Goal: Task Accomplishment & Management: Complete application form

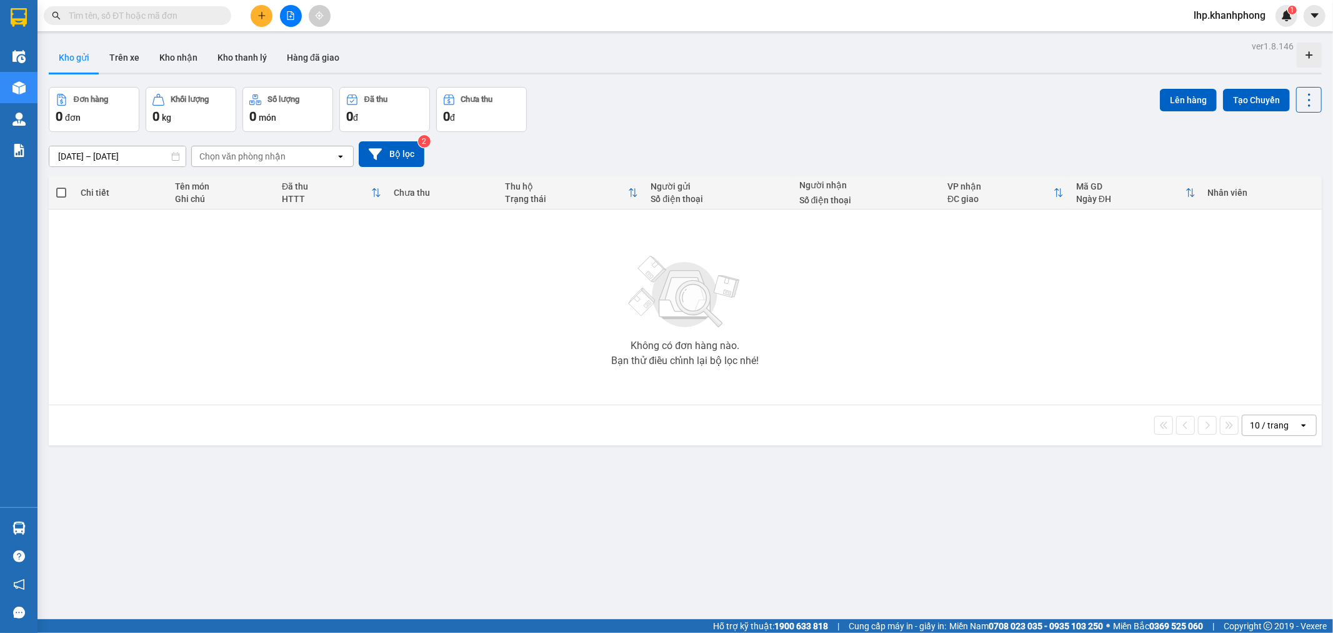
click at [177, 15] on input "text" at bounding box center [143, 16] width 148 height 14
click at [258, 16] on button at bounding box center [262, 16] width 22 height 22
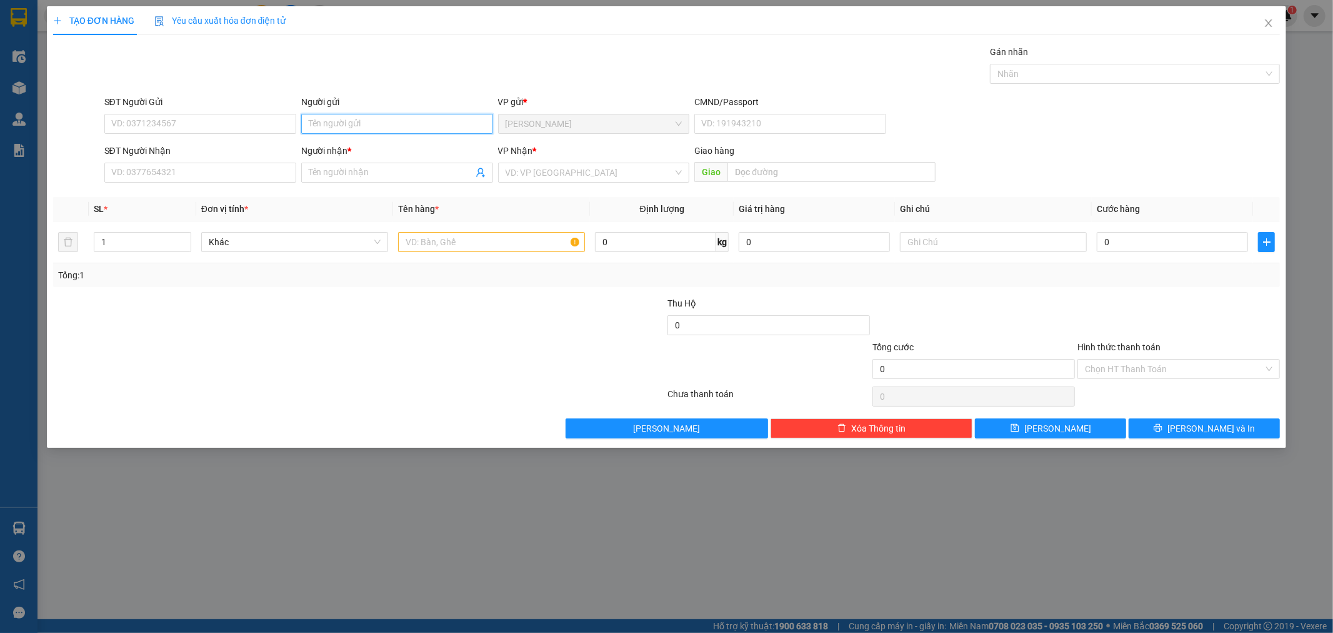
click at [380, 124] on input "Người gửi" at bounding box center [397, 124] width 192 height 20
type input "p"
click at [222, 171] on input "SĐT Người Nhận" at bounding box center [200, 173] width 192 height 20
click at [345, 129] on input "hanhj" at bounding box center [397, 124] width 192 height 20
type input "h"
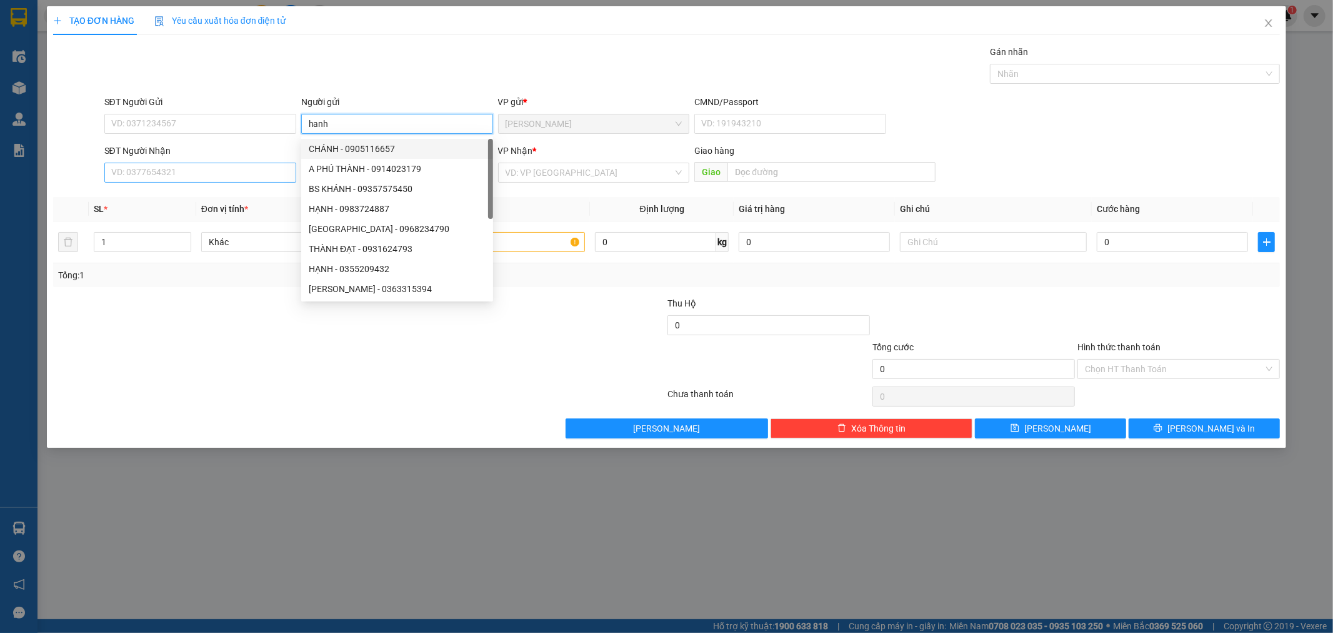
type input "hanh"
click at [216, 169] on input "SĐT Người Nhận" at bounding box center [200, 173] width 192 height 20
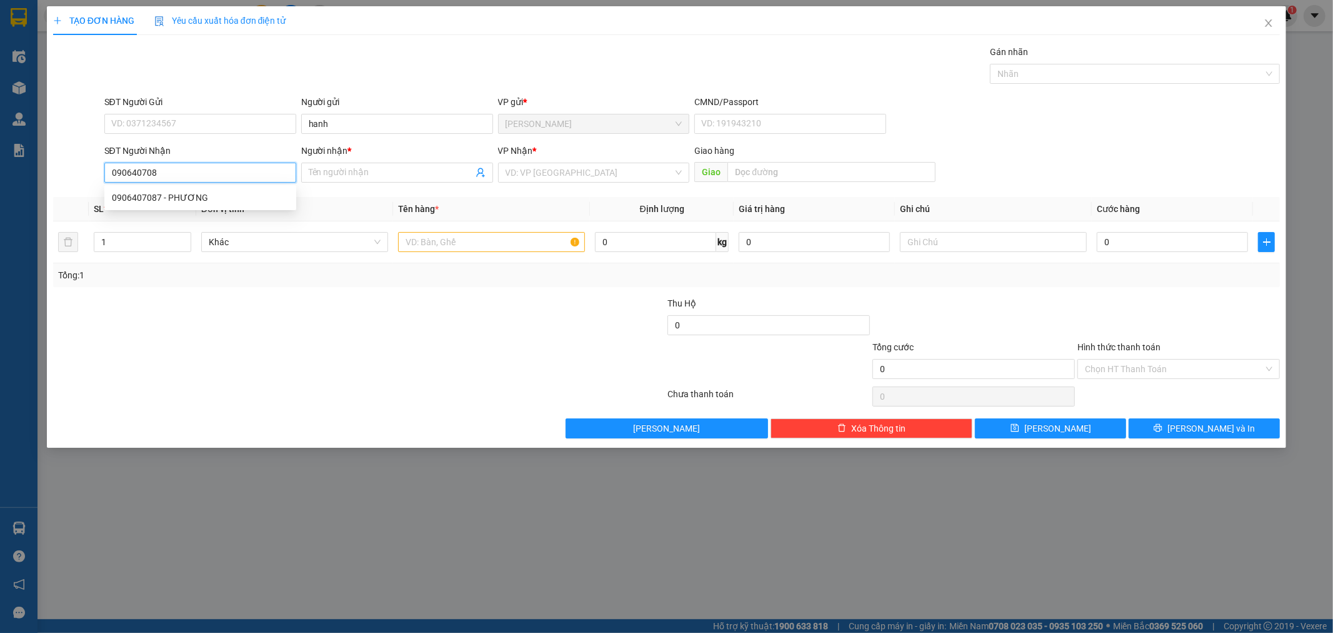
type input "0906407087"
click at [194, 195] on div "0906407087 - PHƯƠNG" at bounding box center [200, 198] width 177 height 14
type input "PHƯƠNG"
type input "0906407087"
click at [473, 248] on input "text" at bounding box center [491, 242] width 187 height 20
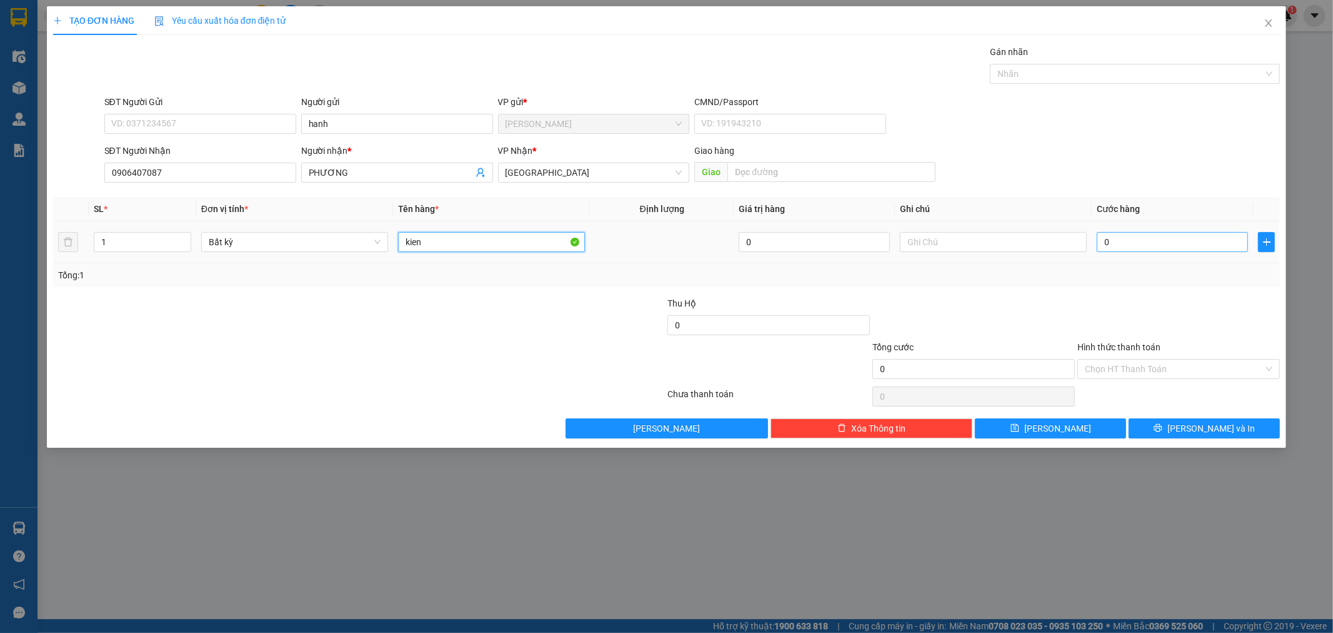
type input "kien"
click at [1152, 239] on input "0" at bounding box center [1172, 242] width 151 height 20
type input "2"
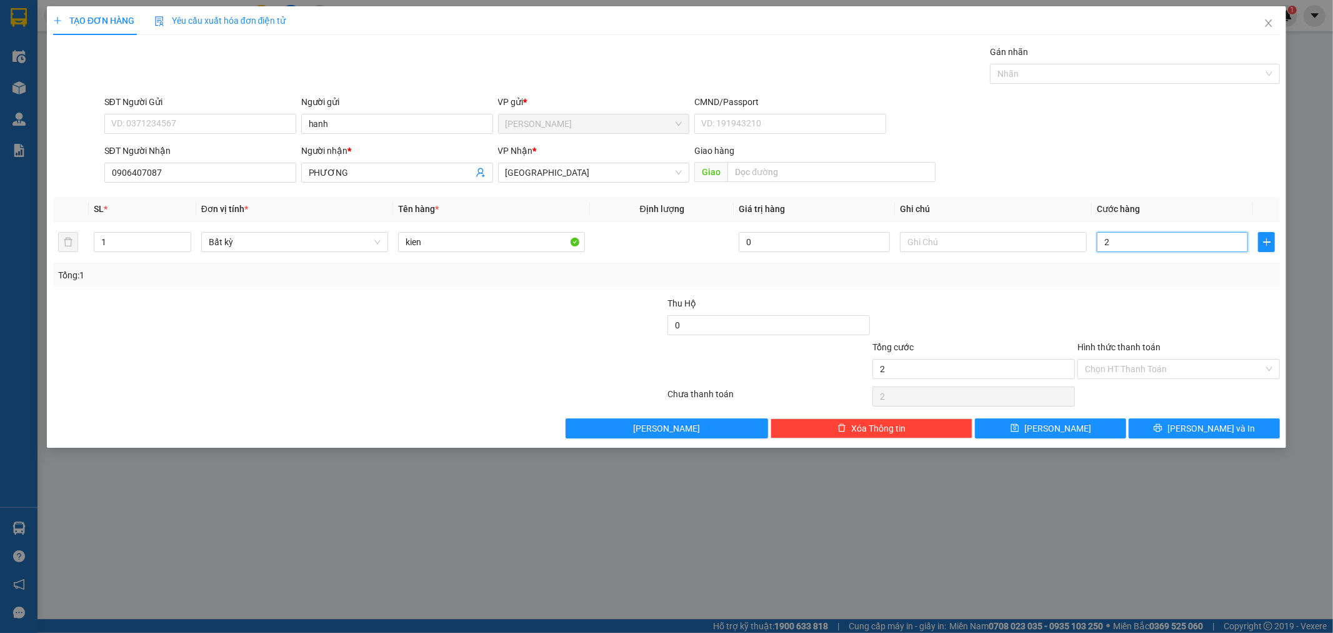
type input "20"
type input "20.000"
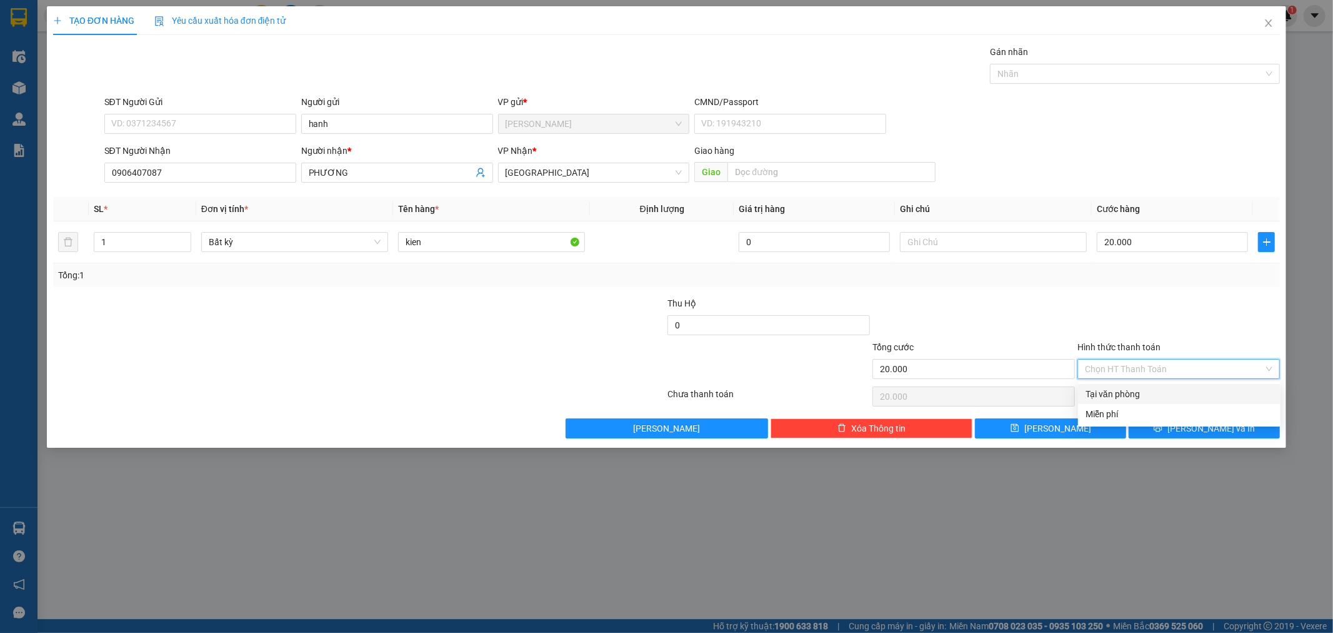
click at [1176, 373] on input "Hình thức thanh toán" at bounding box center [1174, 368] width 179 height 19
click at [1115, 395] on div "Tại văn phòng" at bounding box center [1180, 394] width 188 height 14
type input "0"
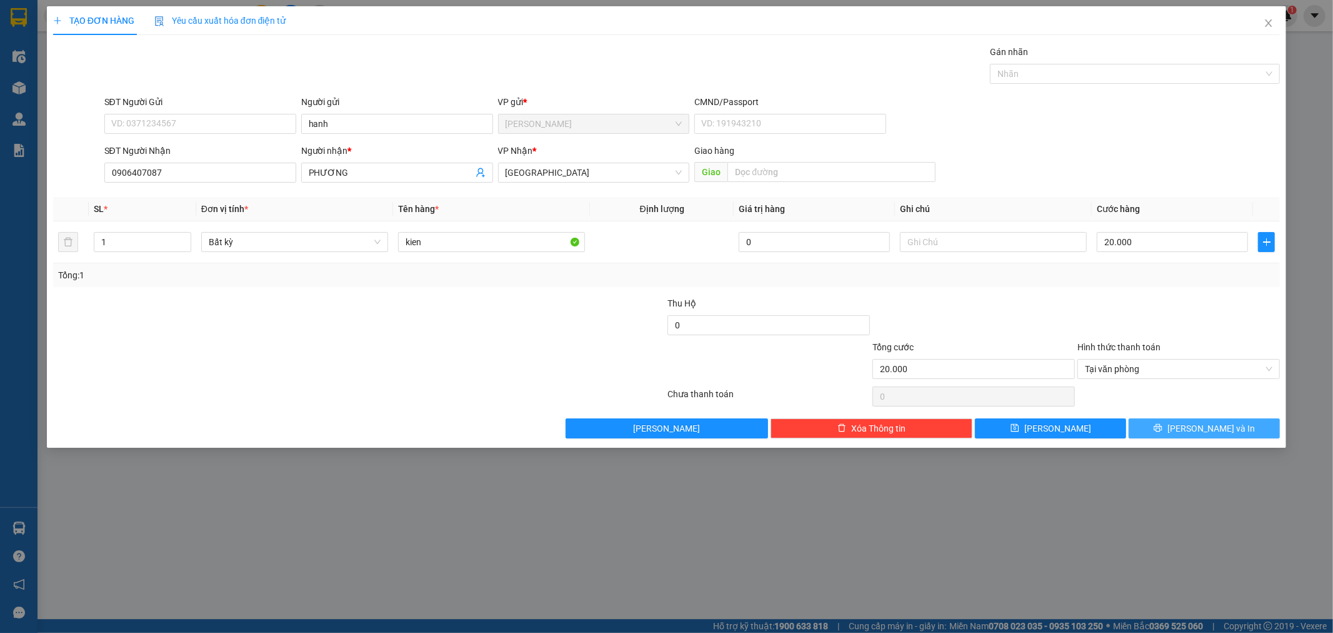
click at [1215, 424] on span "[PERSON_NAME] và In" at bounding box center [1212, 428] width 88 height 14
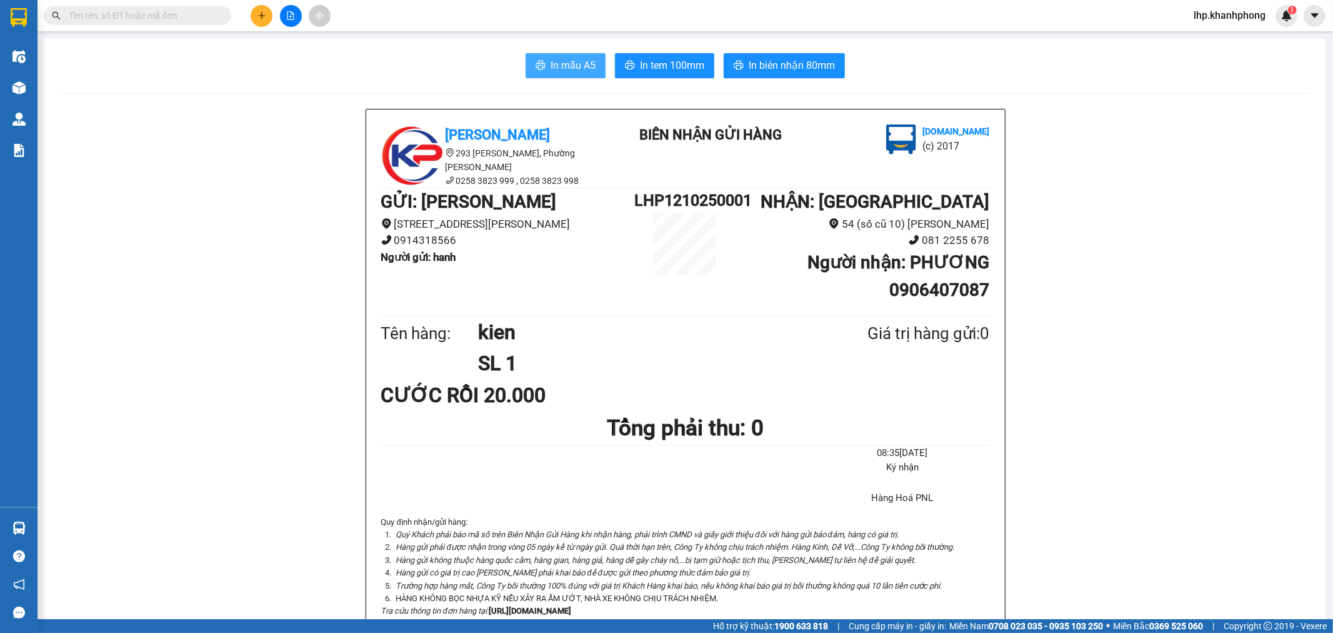
click at [556, 72] on span "In mẫu A5" at bounding box center [573, 66] width 45 height 16
click at [261, 14] on icon "plus" at bounding box center [261, 15] width 1 height 7
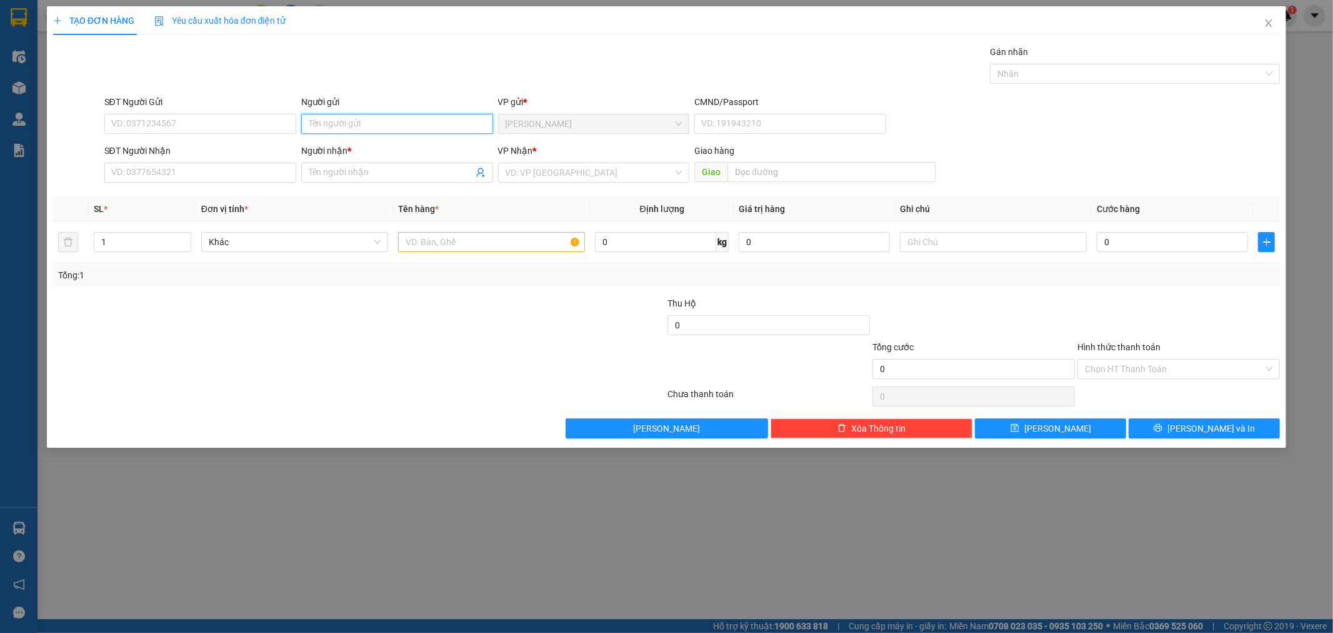
click at [347, 127] on input "Người gửi" at bounding box center [397, 124] width 192 height 20
type input "h"
click at [1266, 23] on icon "close" at bounding box center [1269, 23] width 10 height 10
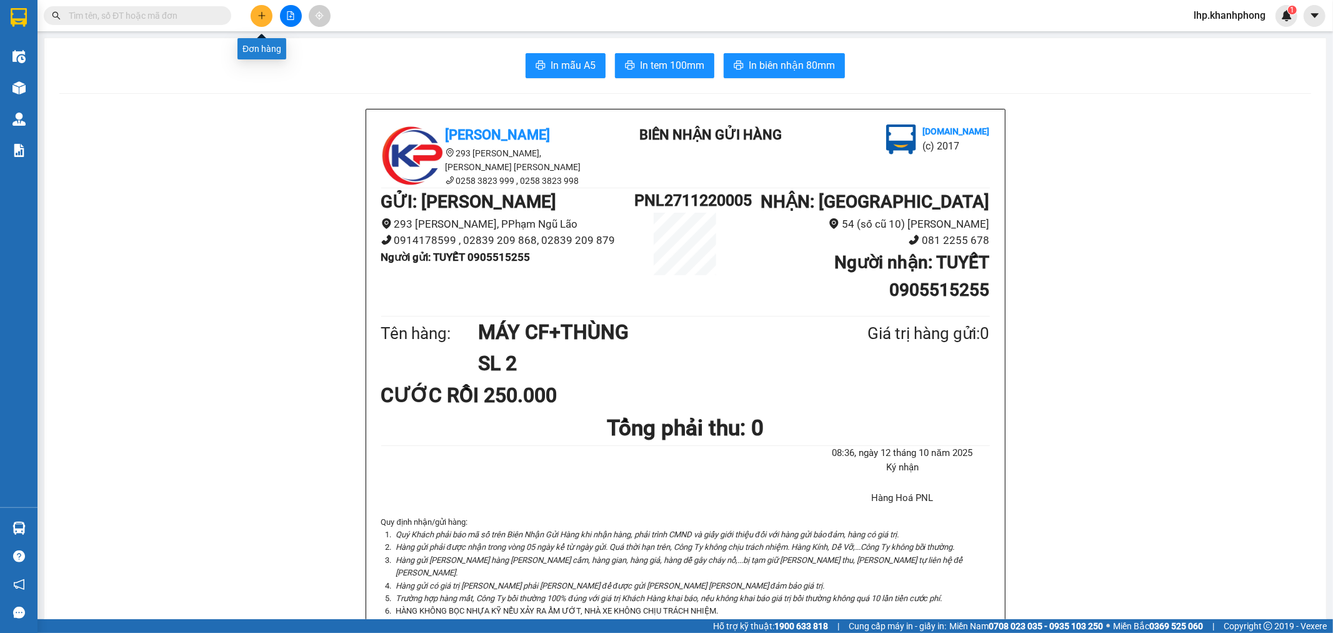
click at [269, 16] on button at bounding box center [262, 16] width 22 height 22
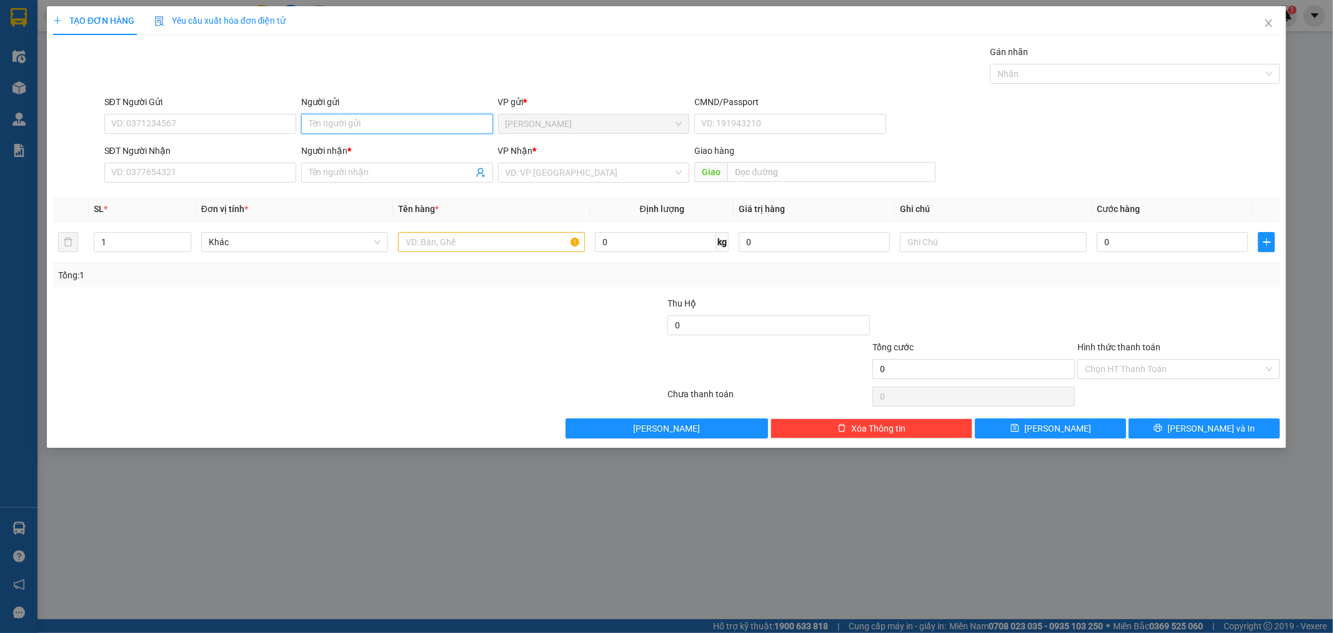
click at [406, 126] on input "Người gửi" at bounding box center [397, 124] width 192 height 20
type input "h"
click at [359, 123] on input "Người gửi" at bounding box center [397, 124] width 192 height 20
type input "a"
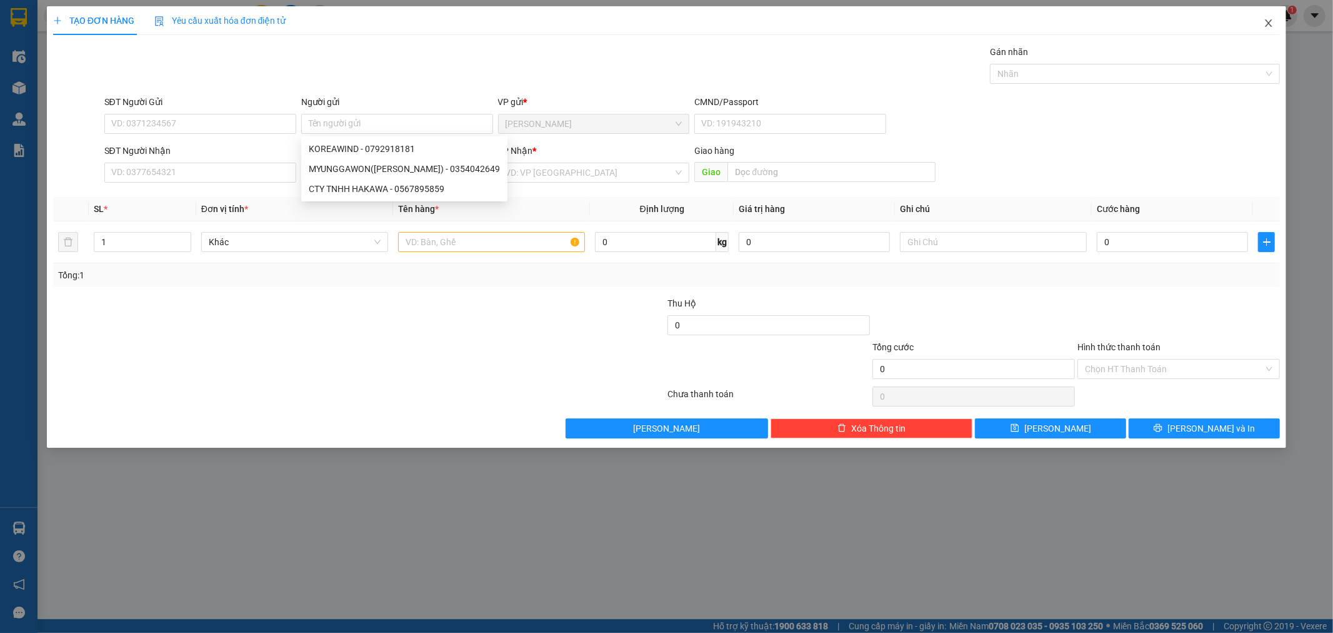
click at [1263, 23] on span "Close" at bounding box center [1269, 23] width 35 height 35
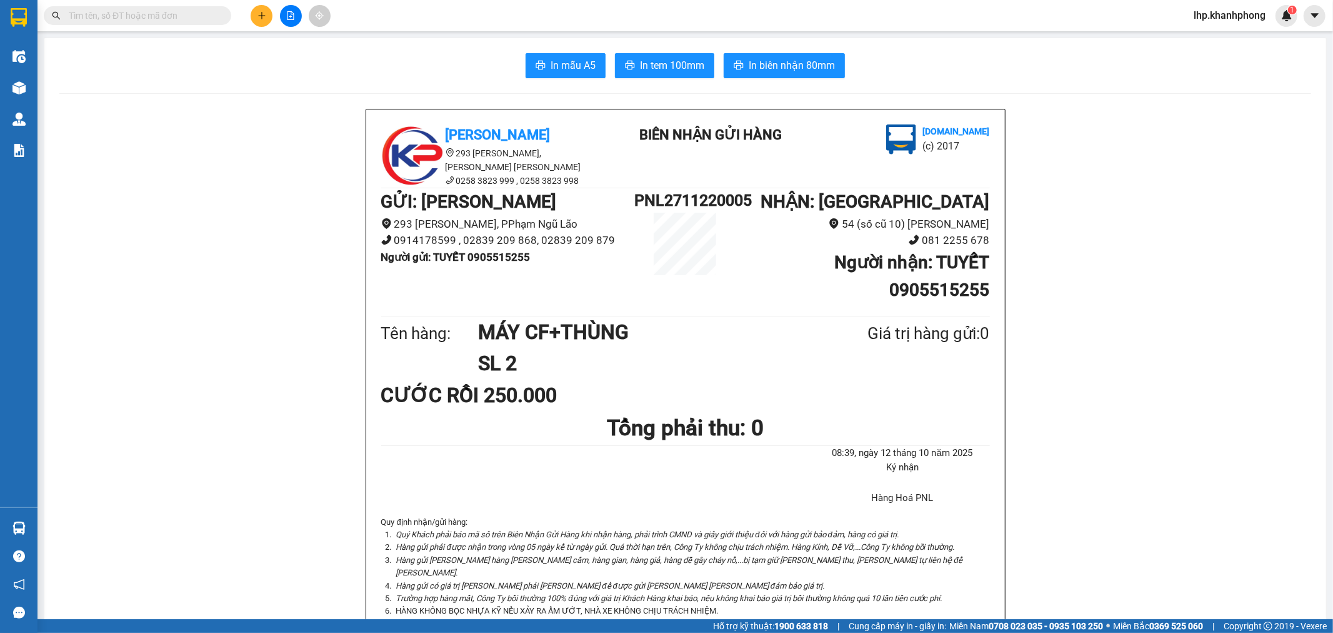
click at [189, 13] on input "text" at bounding box center [143, 16] width 148 height 14
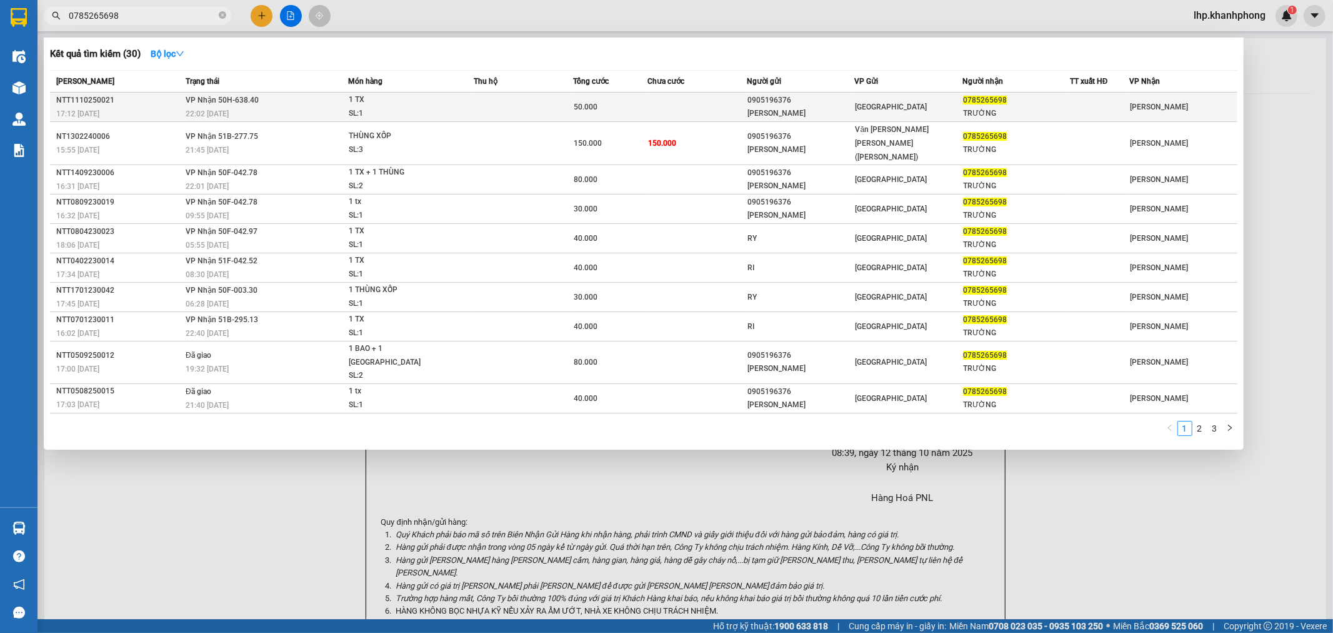
type input "0785265698"
click at [816, 113] on div "CHÚ RY" at bounding box center [801, 113] width 106 height 13
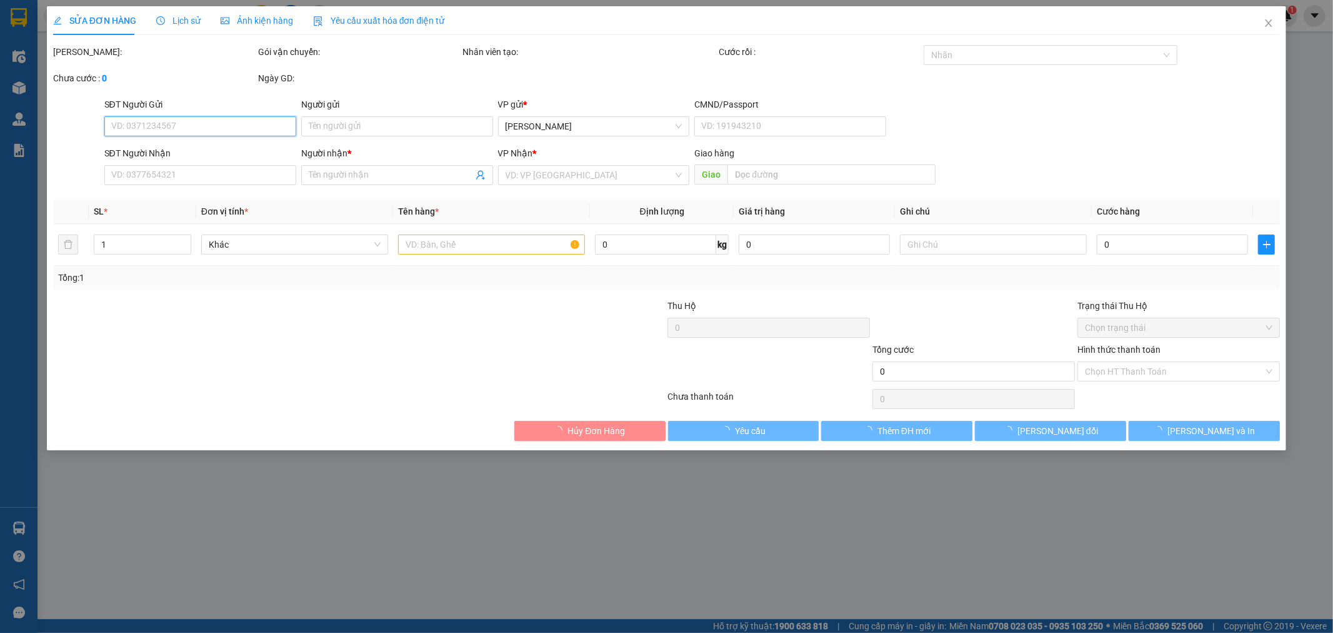
type input "0905196376"
type input "CHÚ RY"
type input "0785265698"
type input "TRƯỜNG"
type input "50.000"
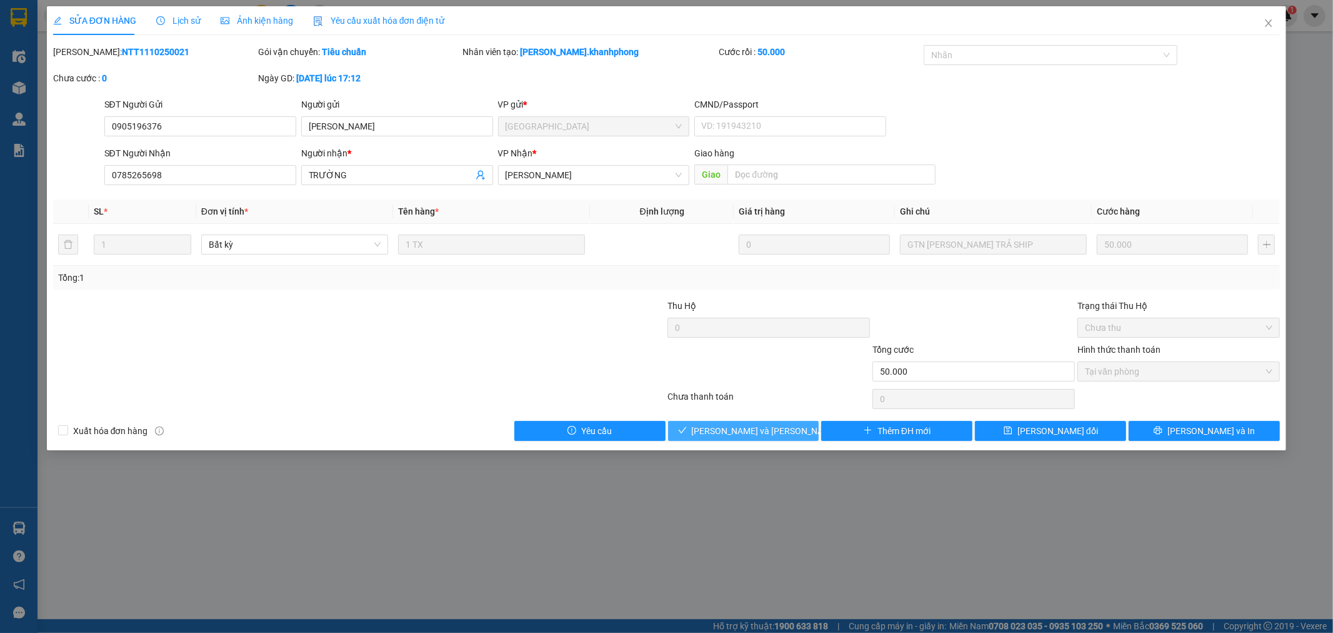
click at [776, 432] on span "[PERSON_NAME] và [PERSON_NAME] hàng" at bounding box center [776, 431] width 169 height 14
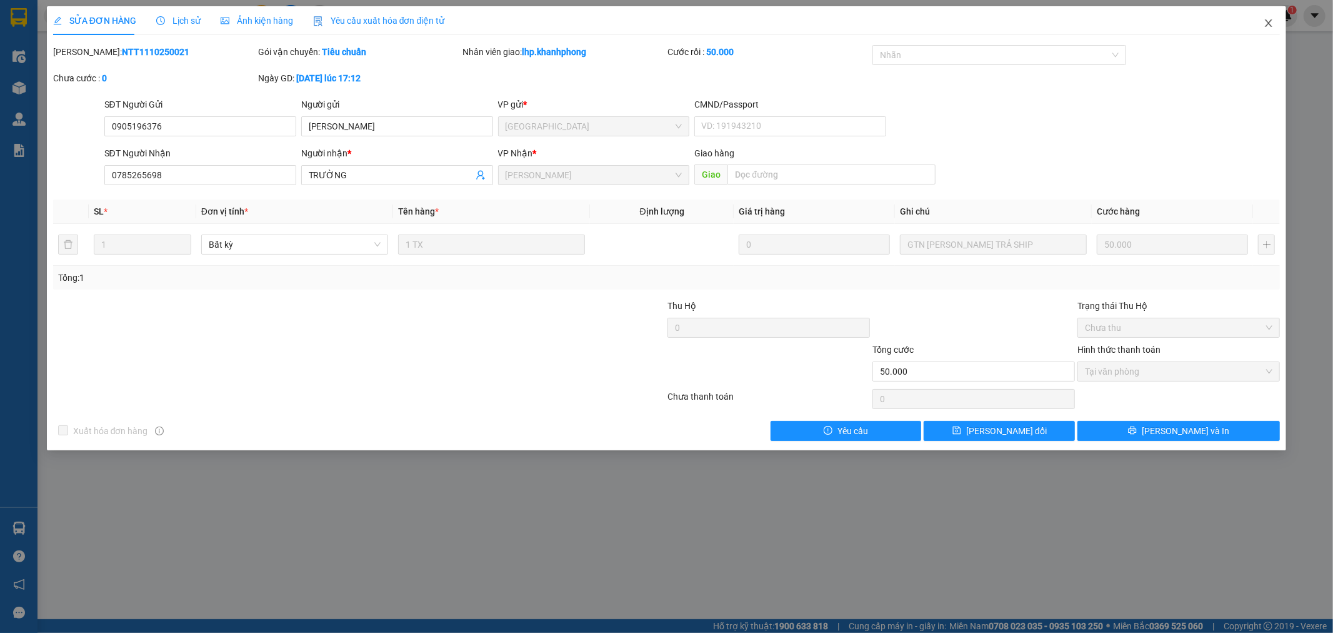
click at [1268, 27] on icon "close" at bounding box center [1269, 23] width 10 height 10
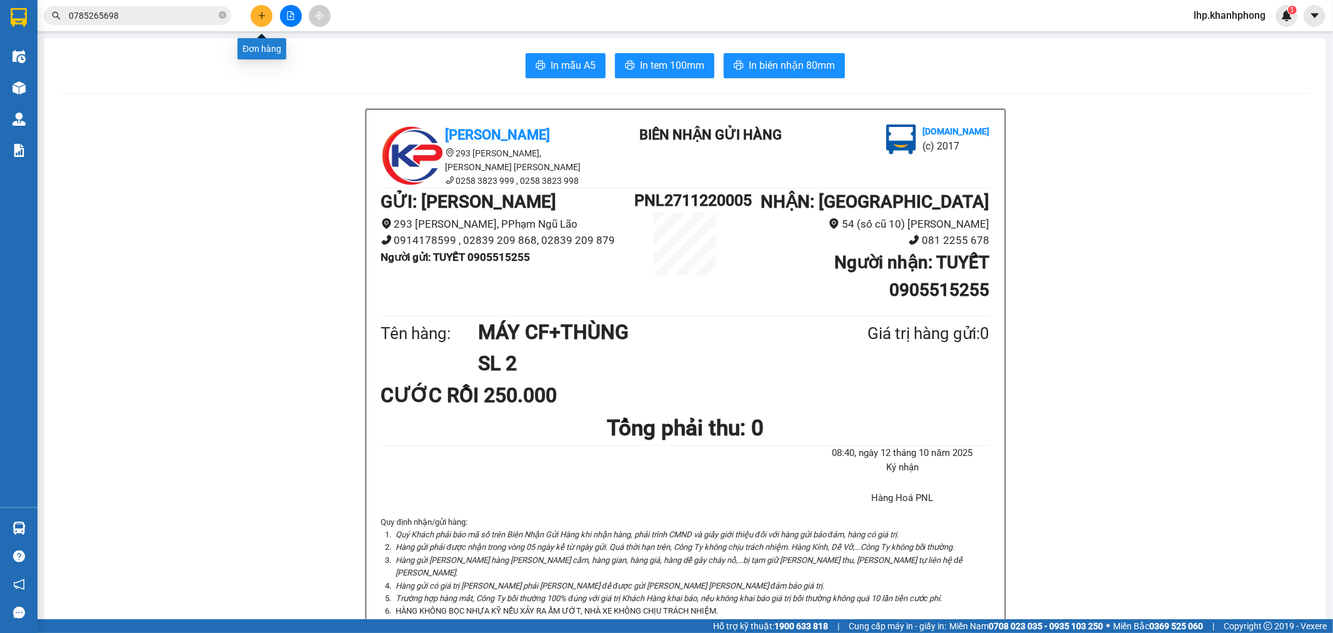
click at [261, 11] on icon "plus" at bounding box center [262, 15] width 9 height 9
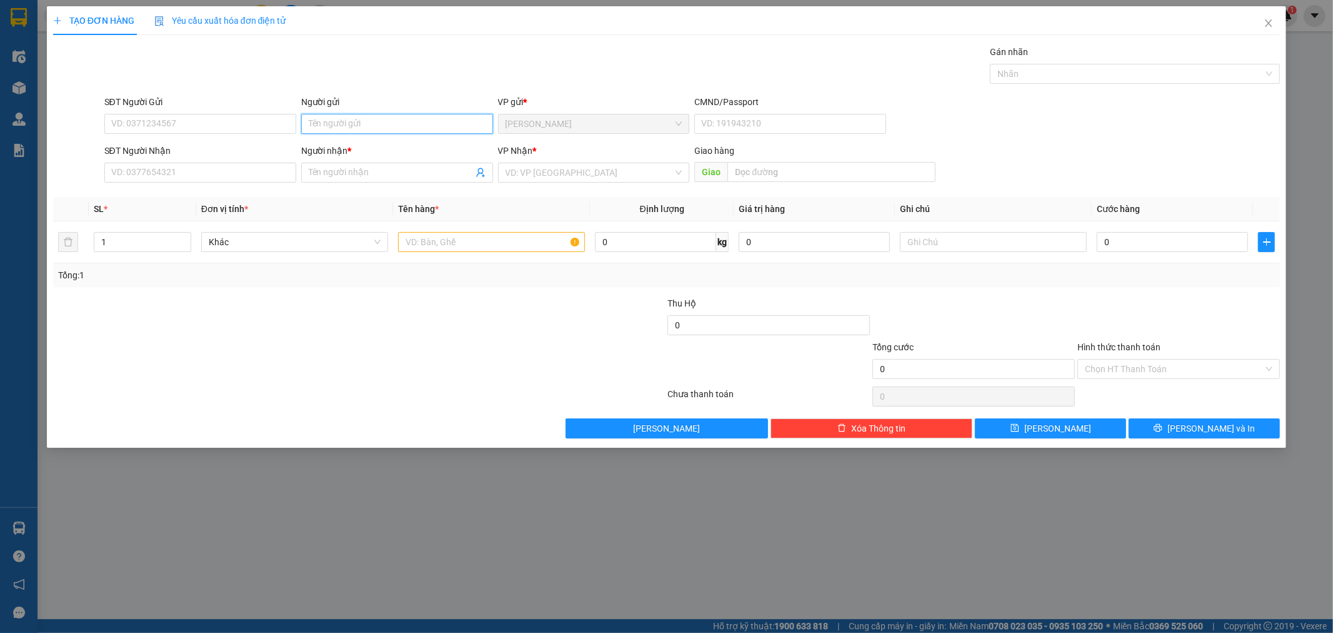
click at [393, 122] on input "Người gửi" at bounding box center [397, 124] width 192 height 20
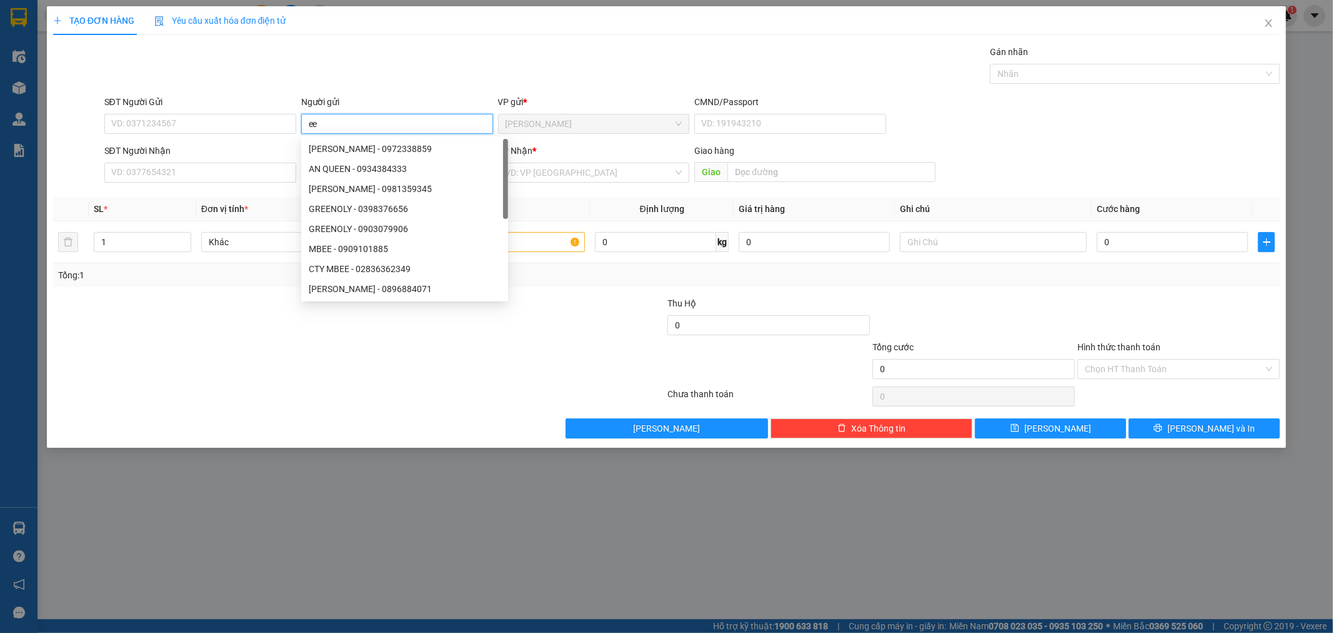
type input "e"
click at [1271, 21] on icon "close" at bounding box center [1269, 23] width 7 height 8
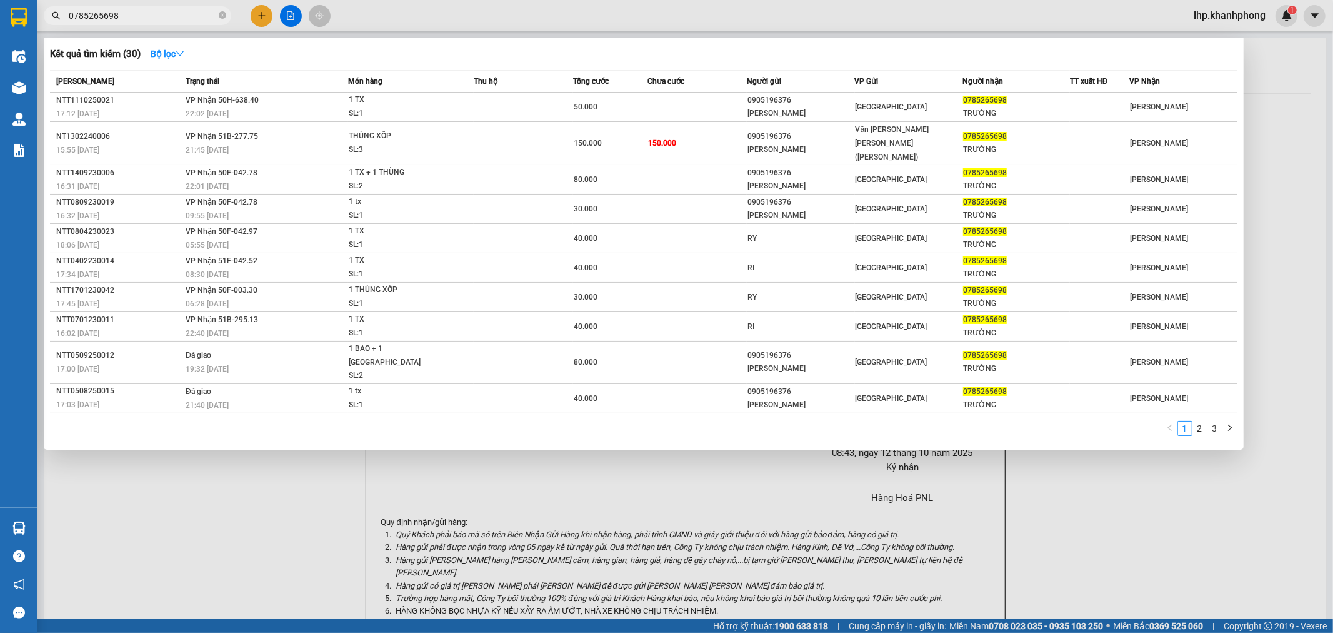
click at [205, 13] on input "0785265698" at bounding box center [143, 16] width 148 height 14
type input "0"
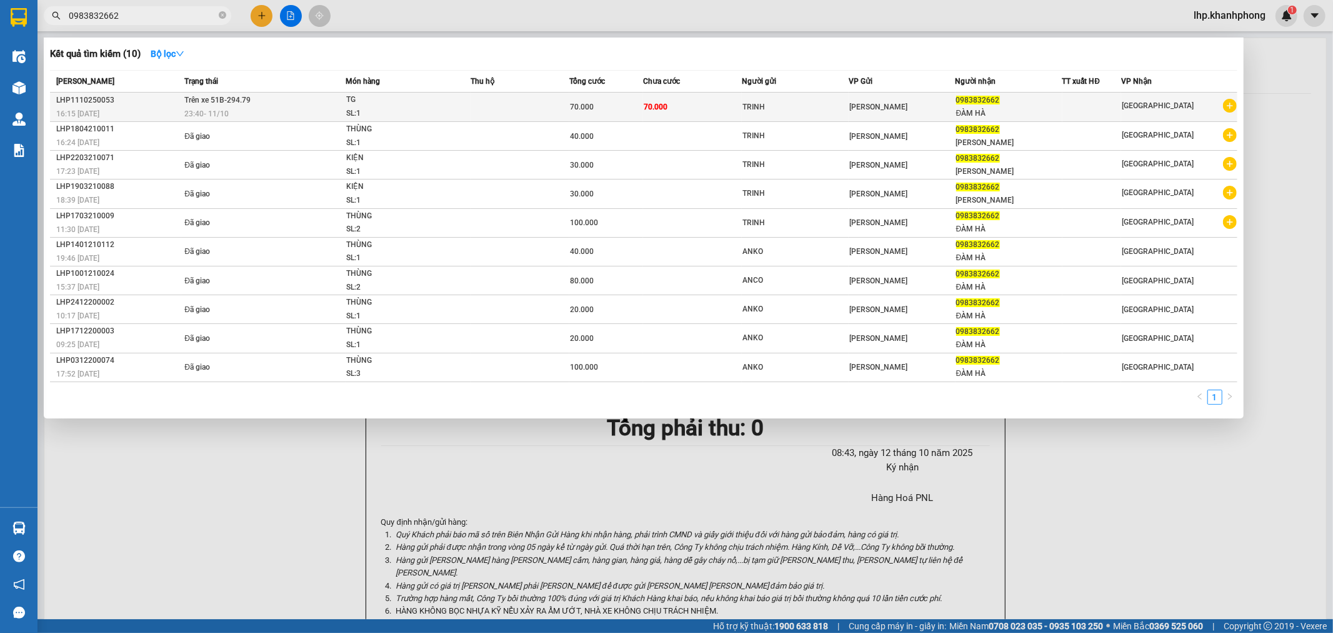
type input "0983832662"
click at [611, 108] on div "70.000" at bounding box center [606, 107] width 73 height 14
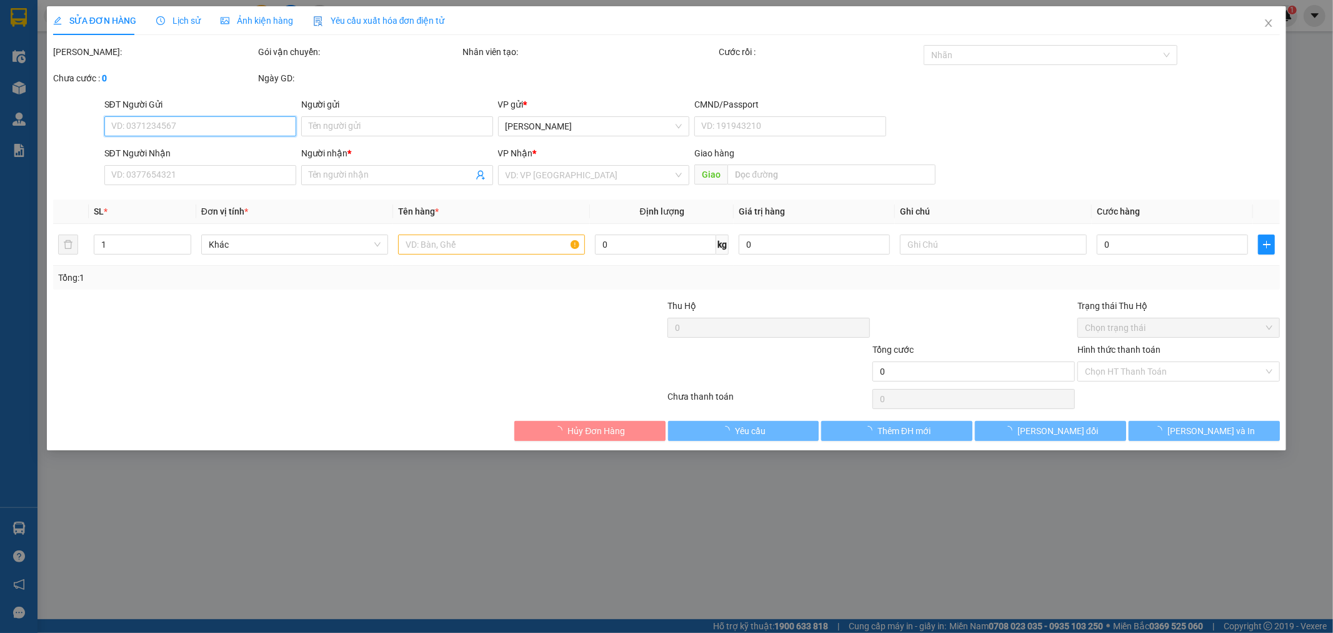
type input "TRINH"
type input "0983832662"
type input "ĐÀM HÀ"
type input "70.000"
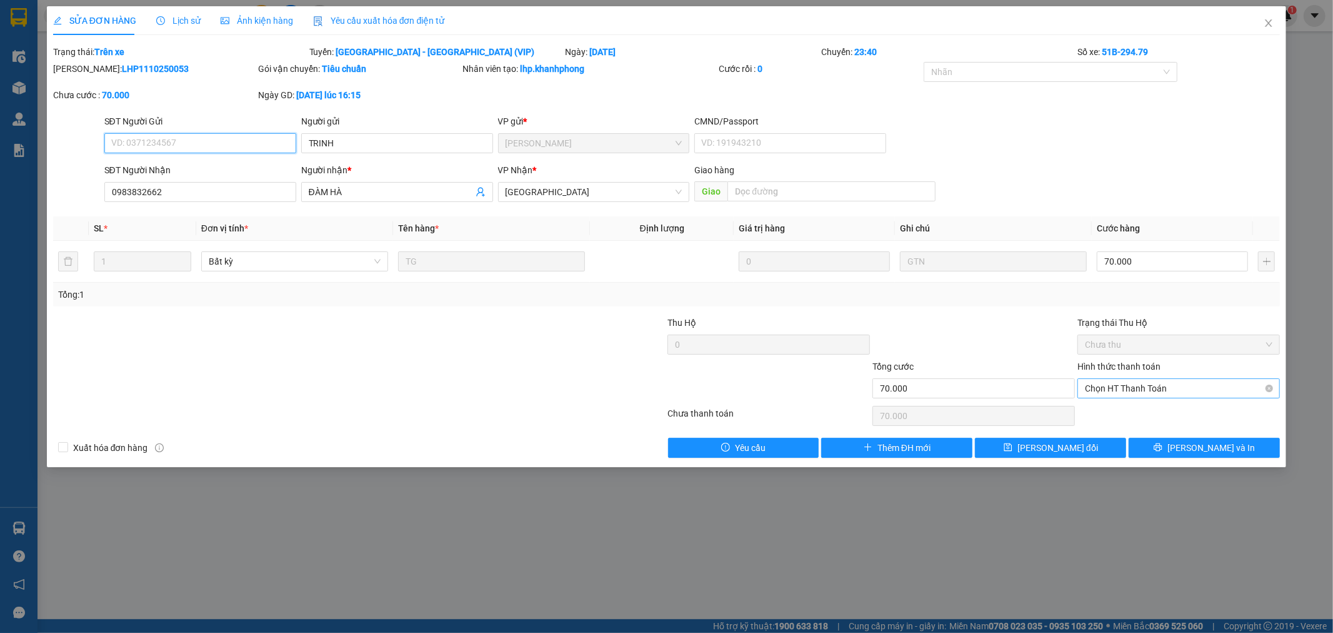
click at [1188, 391] on span "Chọn HT Thanh Toán" at bounding box center [1179, 388] width 188 height 19
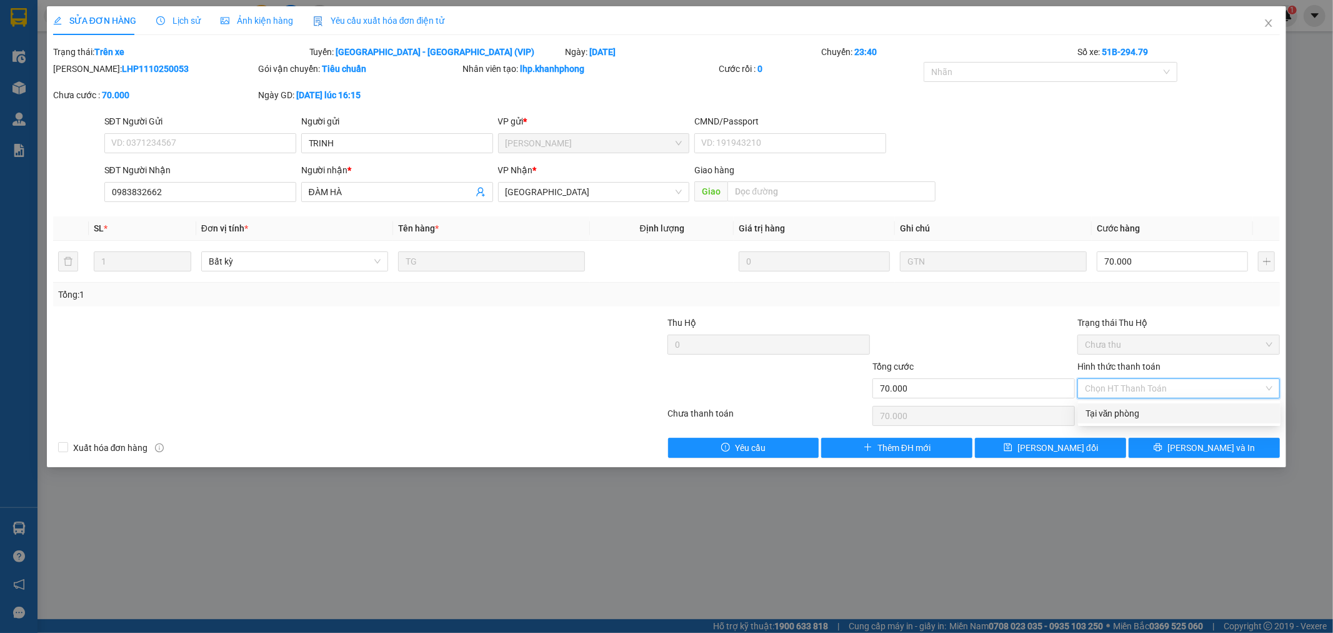
click at [1123, 413] on div "Tại văn phòng" at bounding box center [1180, 413] width 188 height 14
type input "0"
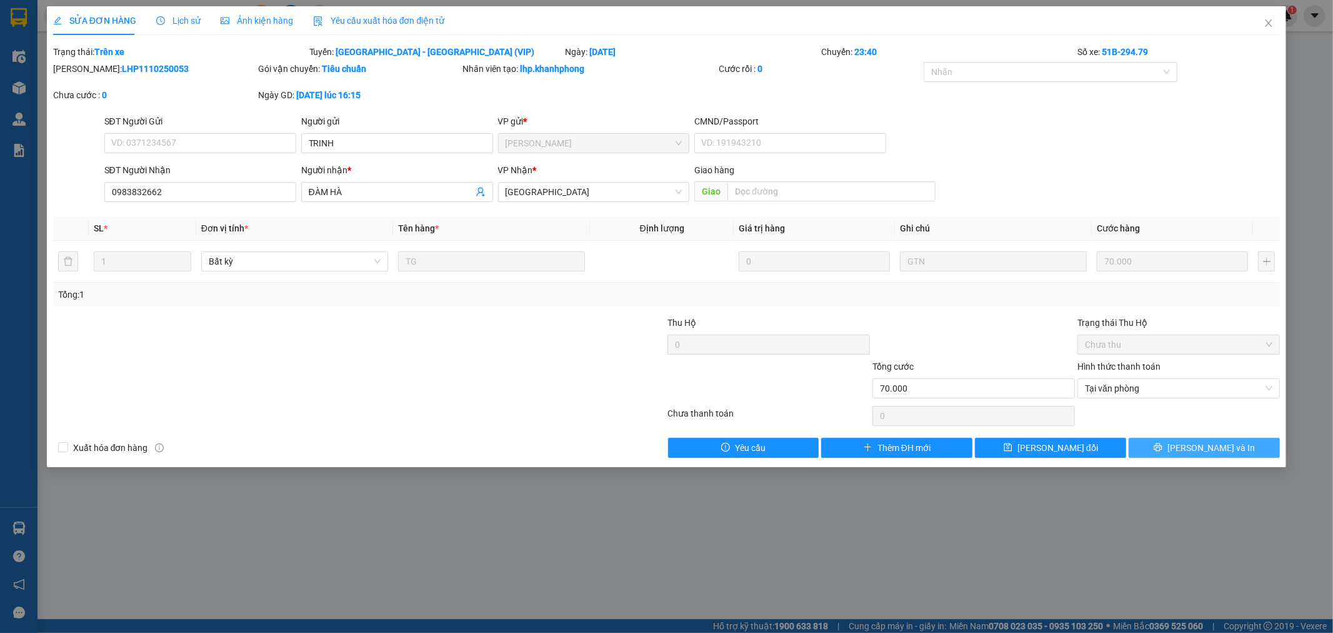
click at [1192, 449] on button "[PERSON_NAME] và In" at bounding box center [1204, 448] width 151 height 20
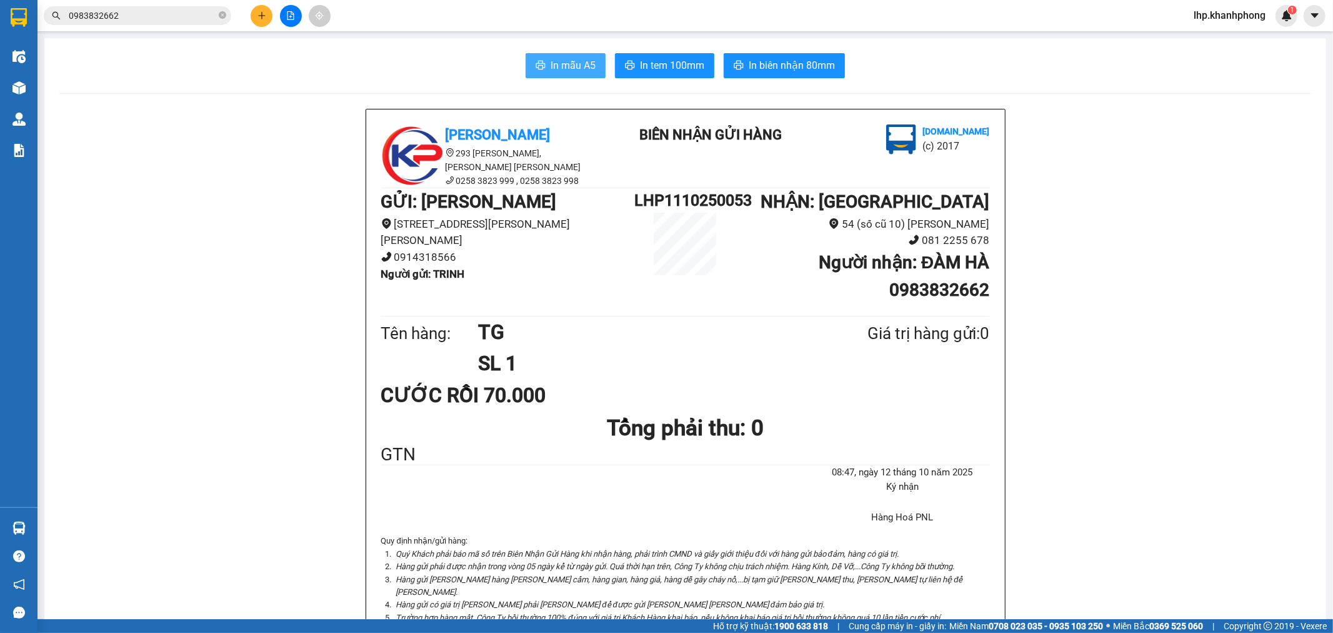
click at [551, 64] on span "In mẫu A5" at bounding box center [573, 66] width 45 height 16
click at [122, 18] on input "0983832662" at bounding box center [143, 16] width 148 height 14
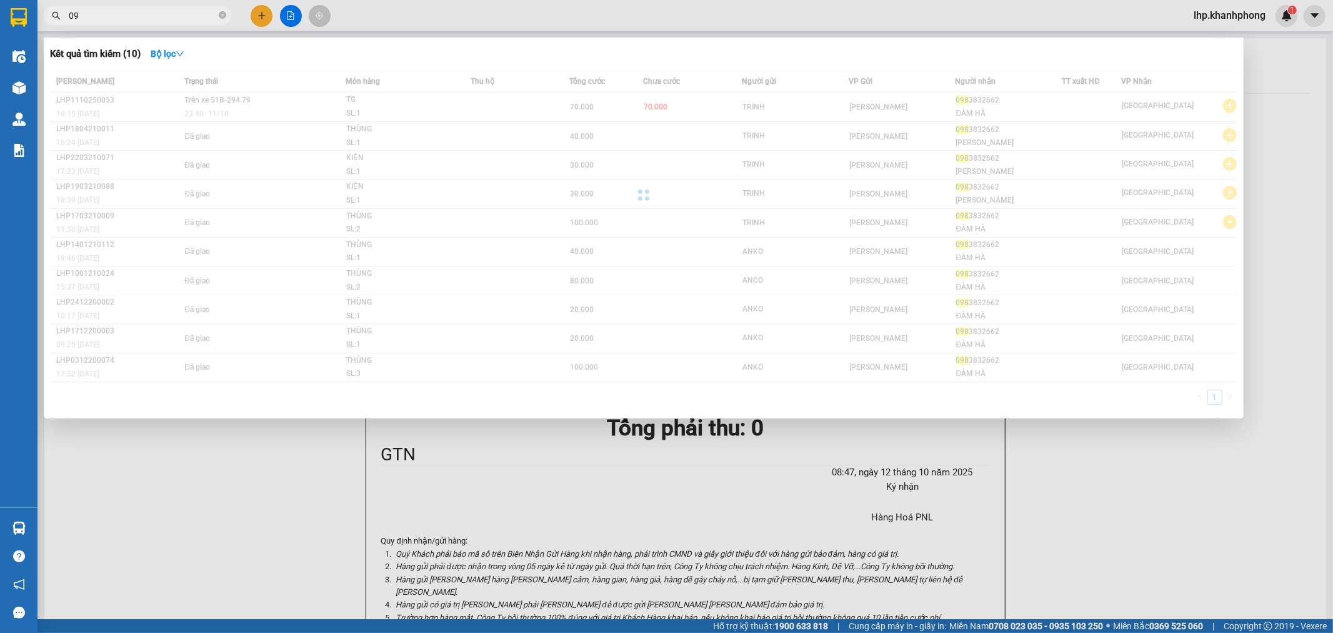
type input "0"
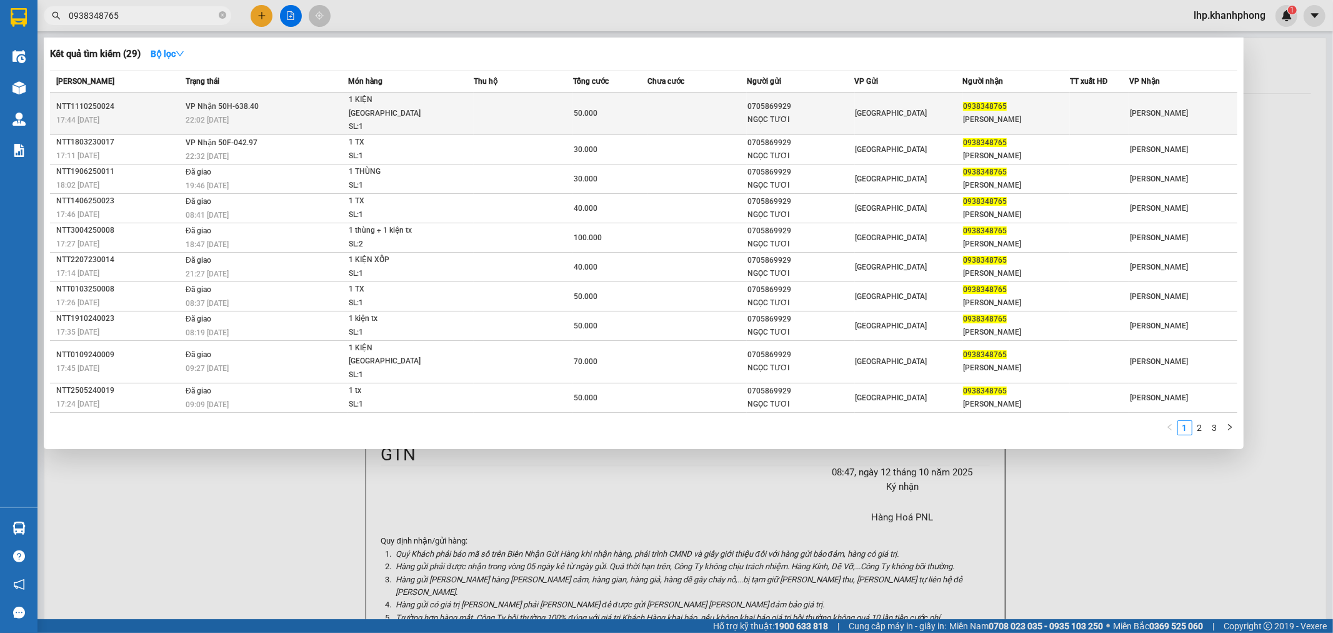
type input "0938348765"
click at [617, 106] on div "50.000" at bounding box center [610, 113] width 73 height 14
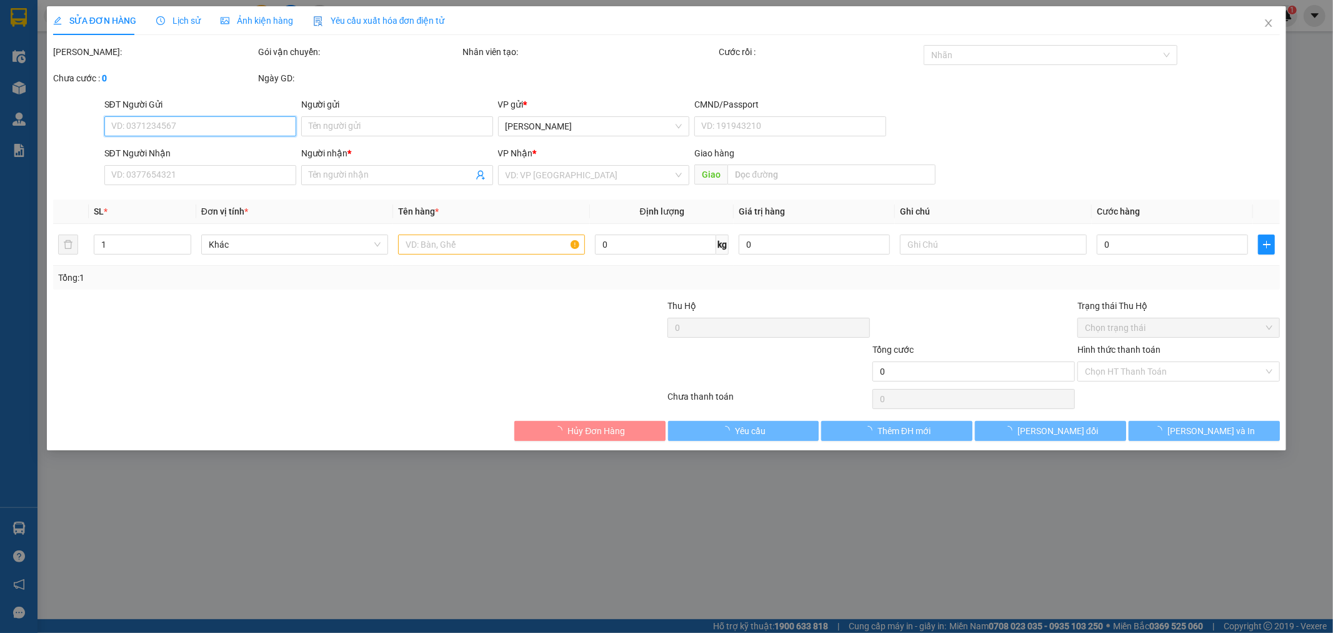
type input "0705869929"
type input "NGỌC TƯƠI"
type input "0938348765"
type input "XUÂN DUY"
type input "50.000"
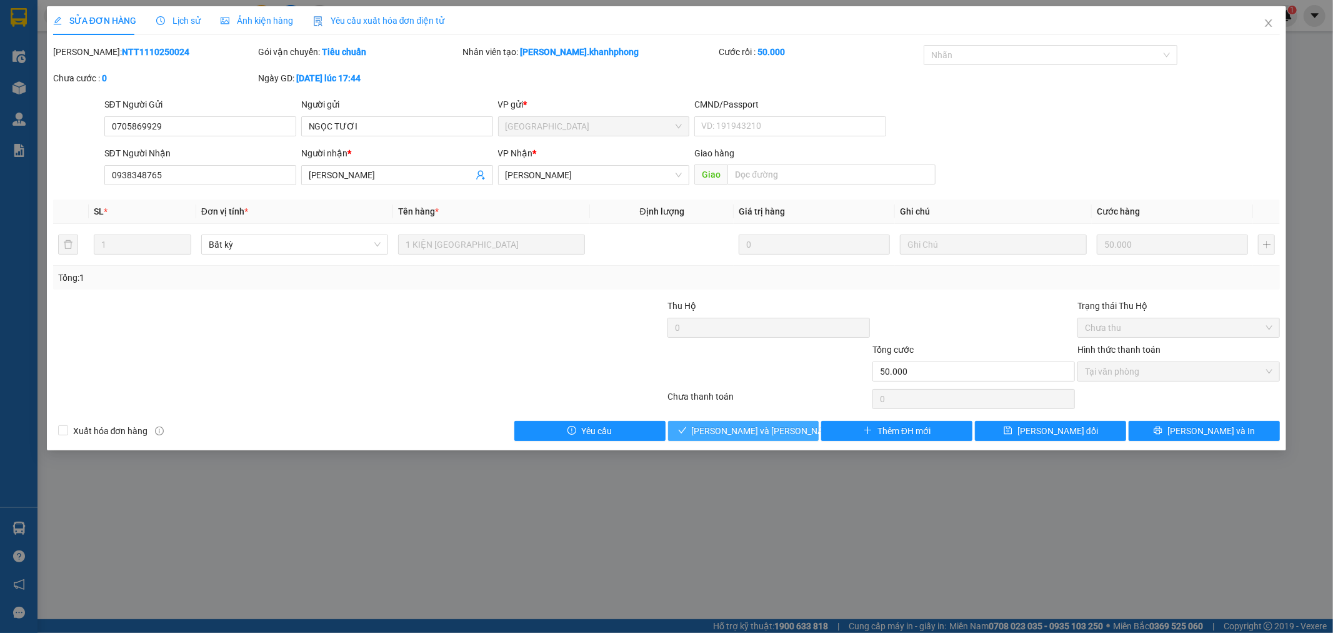
click at [728, 431] on span "[PERSON_NAME] và [PERSON_NAME] hàng" at bounding box center [776, 431] width 169 height 14
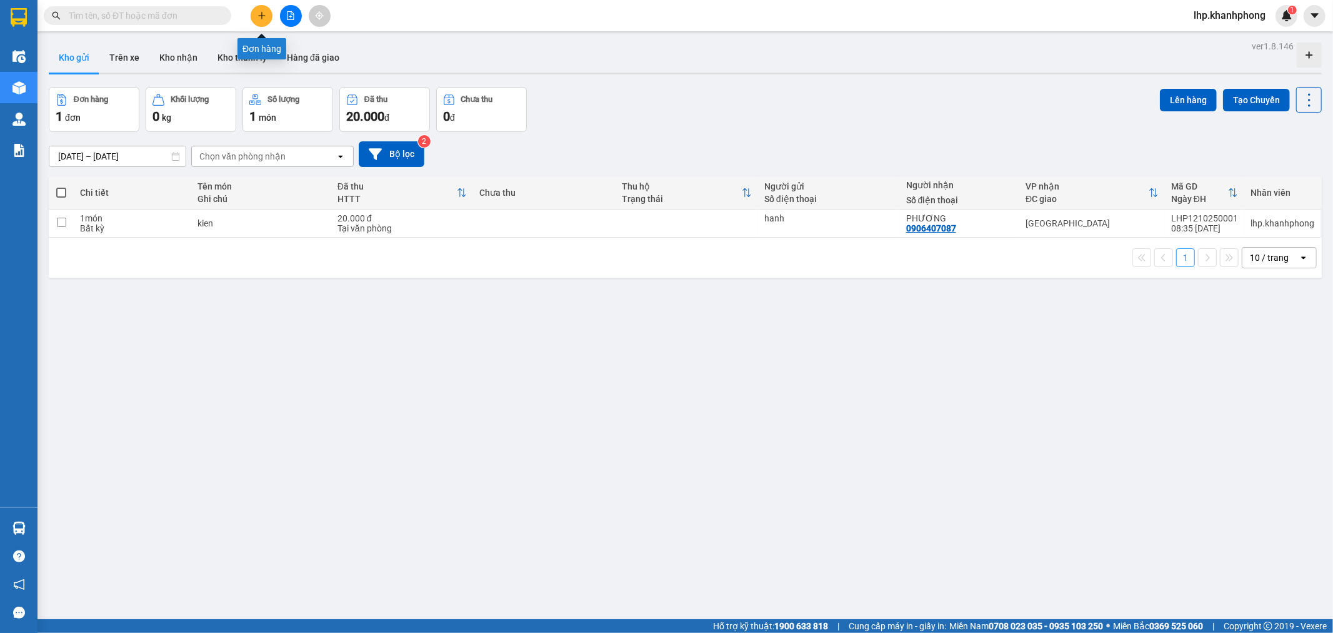
click at [264, 21] on button at bounding box center [262, 16] width 22 height 22
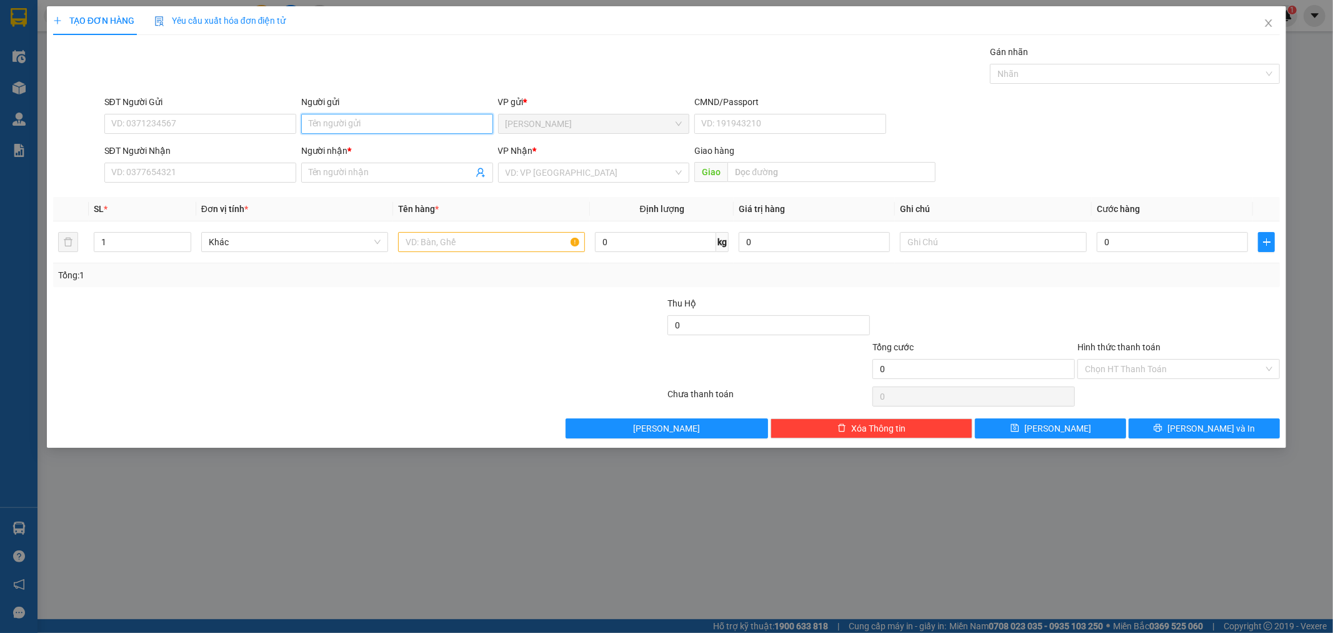
click at [364, 127] on input "Người gửi" at bounding box center [397, 124] width 192 height 20
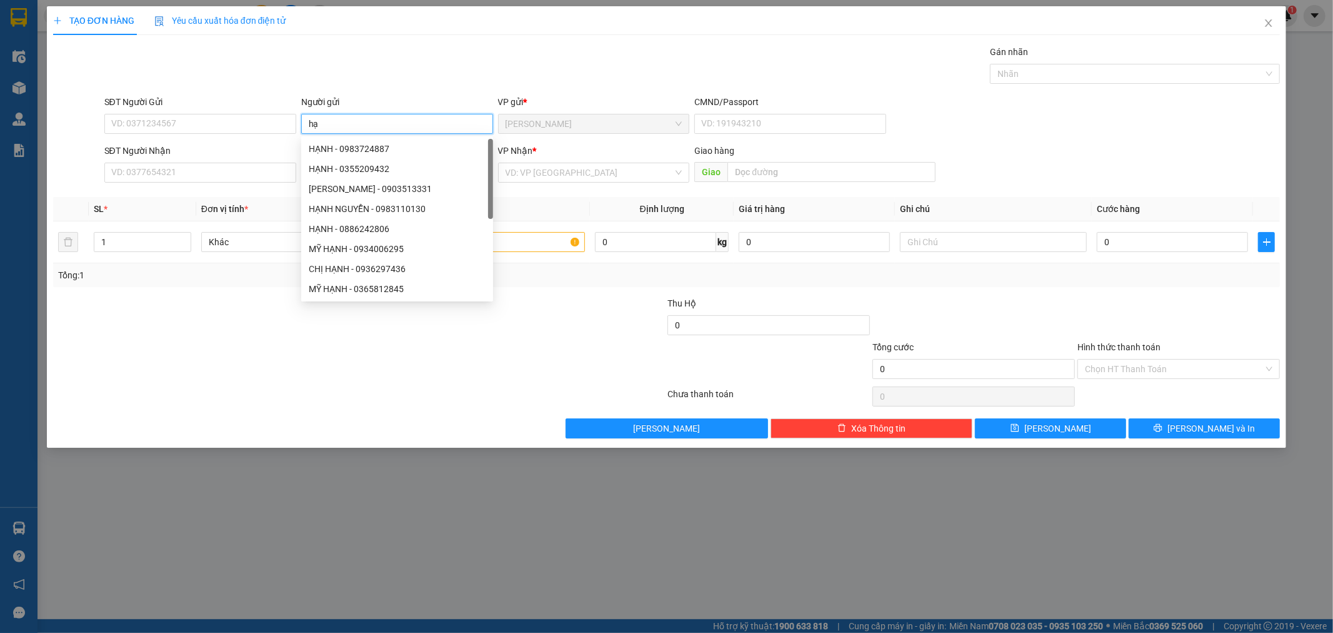
type input "h"
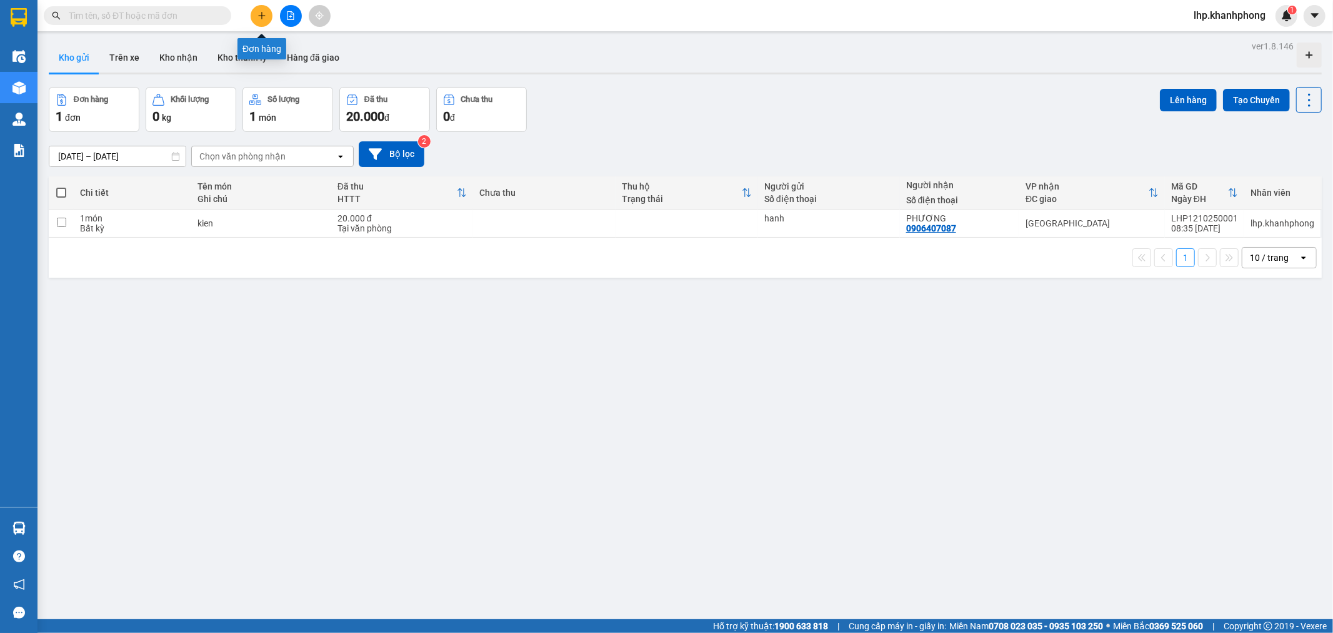
click at [259, 16] on button at bounding box center [262, 16] width 22 height 22
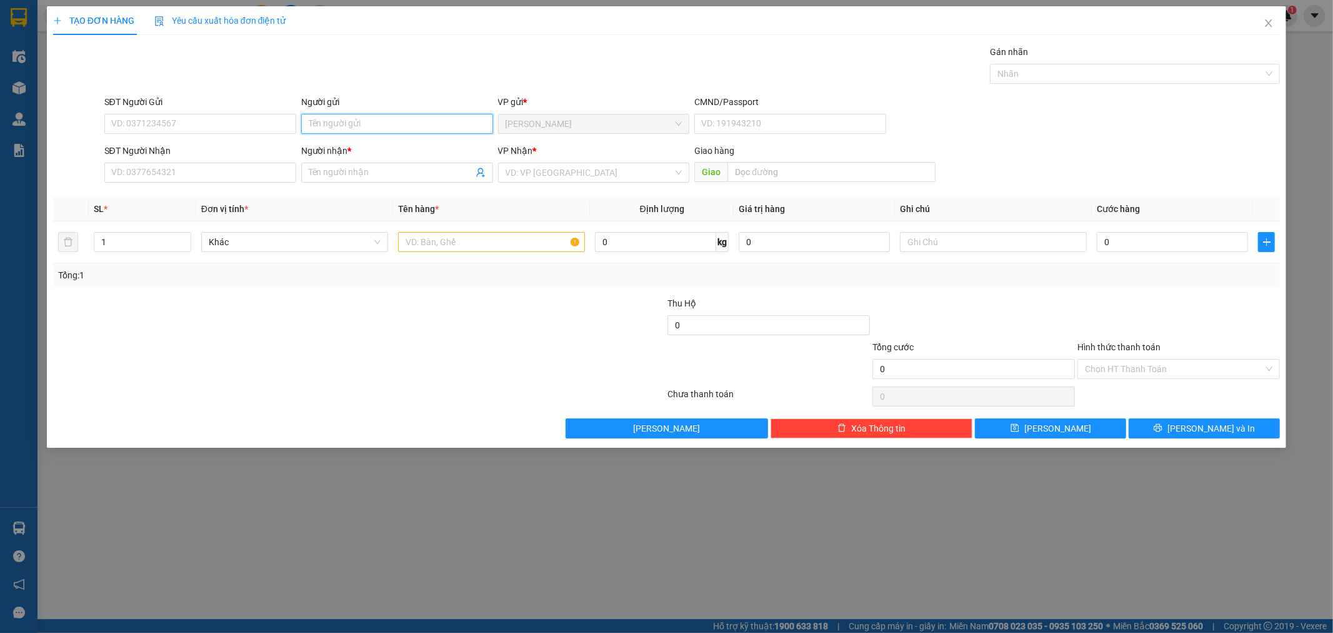
click at [318, 127] on input "Người gửi" at bounding box center [397, 124] width 192 height 20
click at [406, 126] on input "Người gửi" at bounding box center [397, 124] width 192 height 20
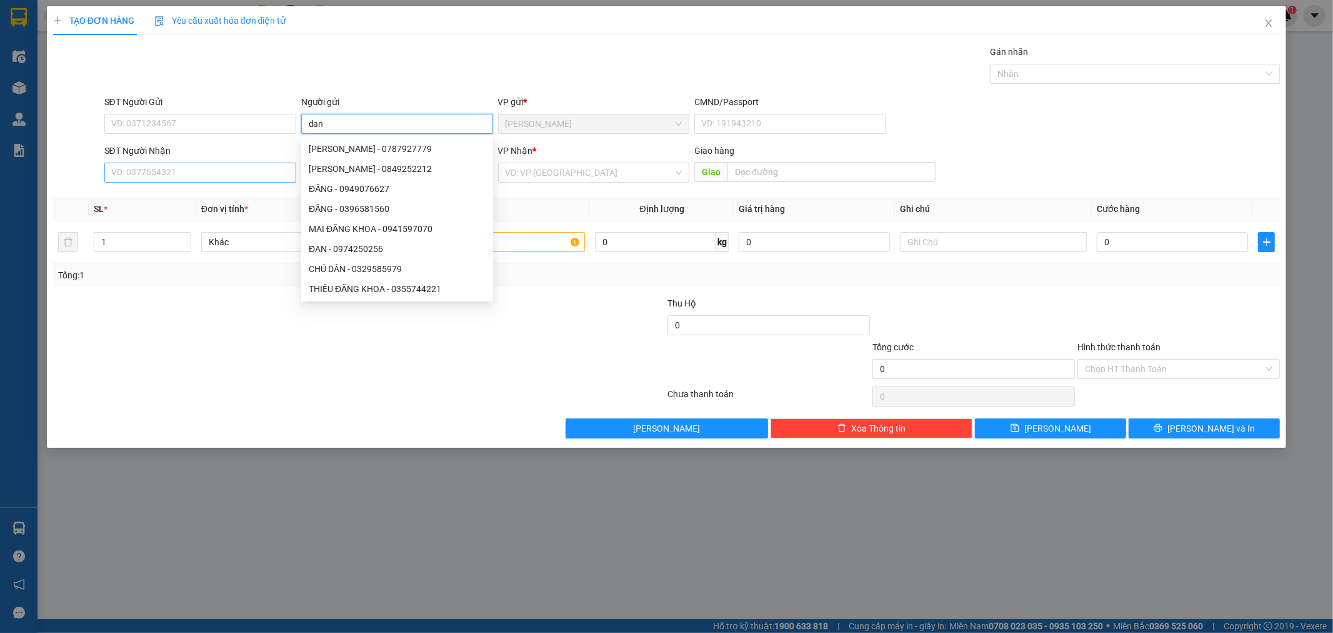
type input "dan"
click at [219, 171] on input "SĐT Người Nhận" at bounding box center [200, 173] width 192 height 20
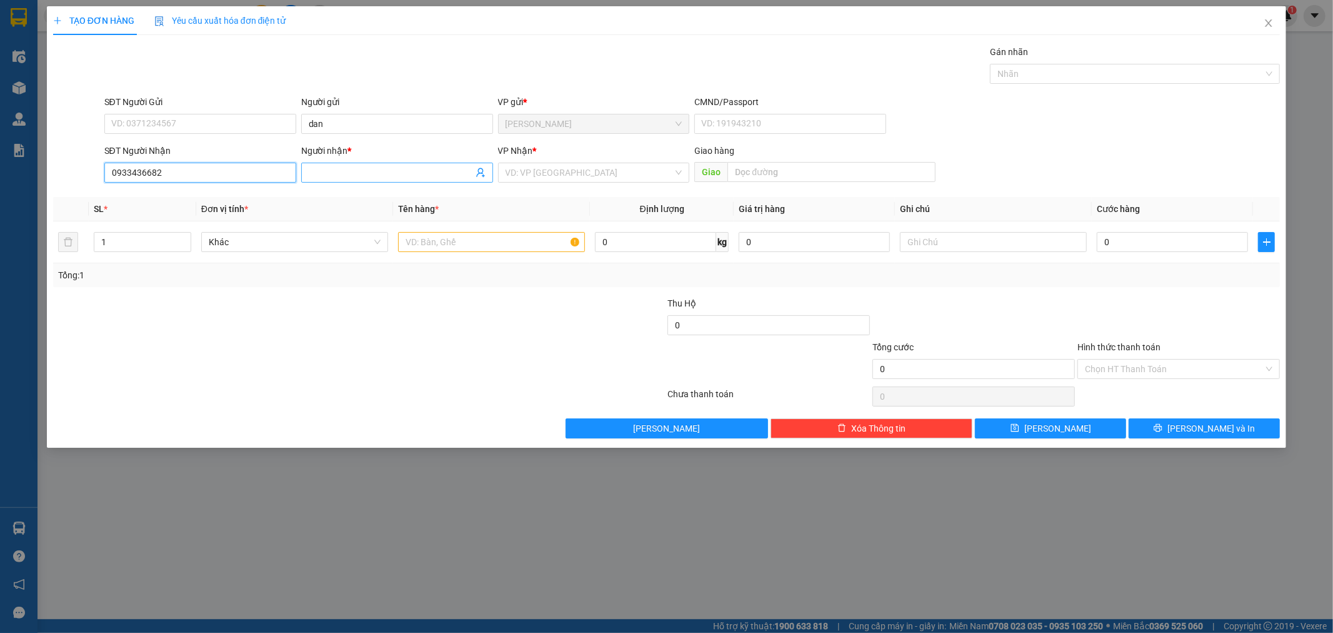
type input "0933436682"
click at [342, 171] on input "Người nhận *" at bounding box center [391, 173] width 164 height 14
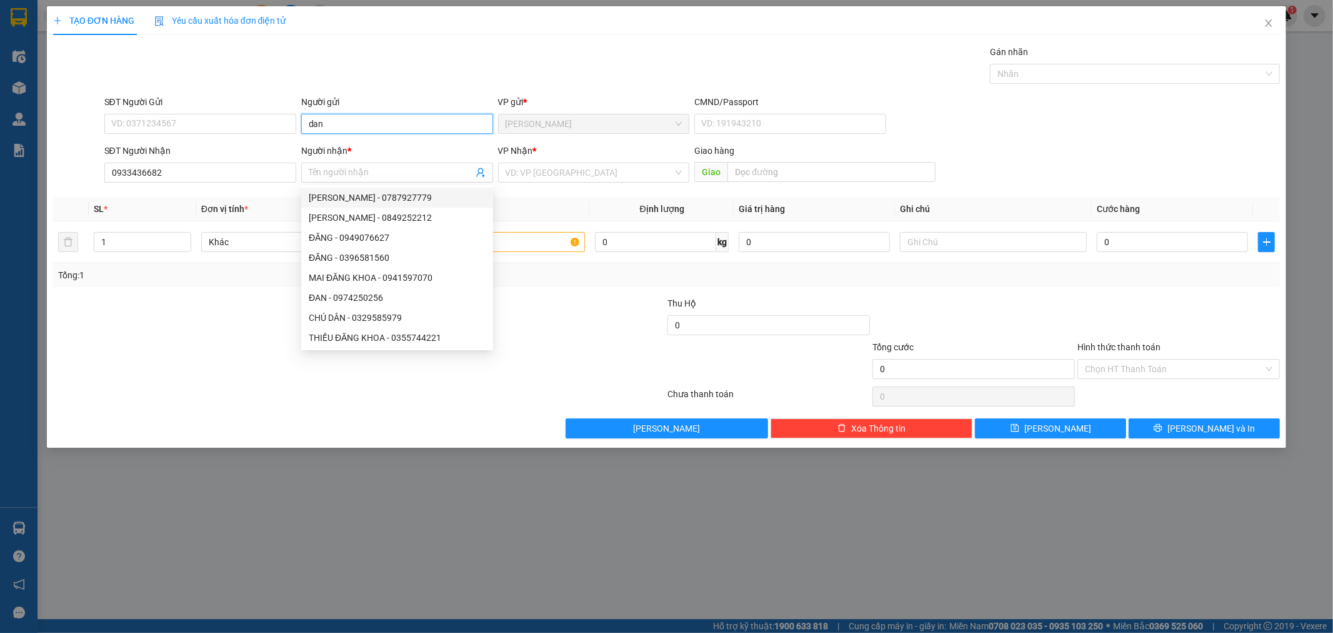
click at [354, 122] on input "dan" at bounding box center [397, 124] width 192 height 20
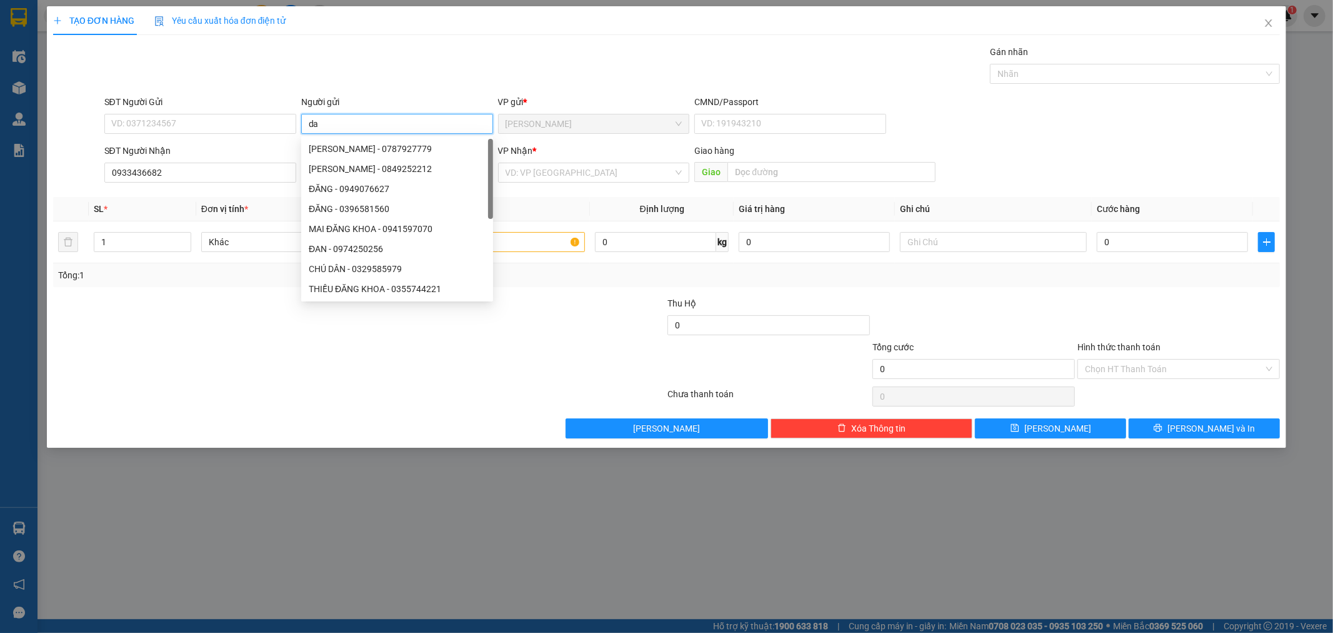
type input "d"
type input "đen"
click at [263, 149] on div "SĐT Người Nhận" at bounding box center [200, 151] width 192 height 14
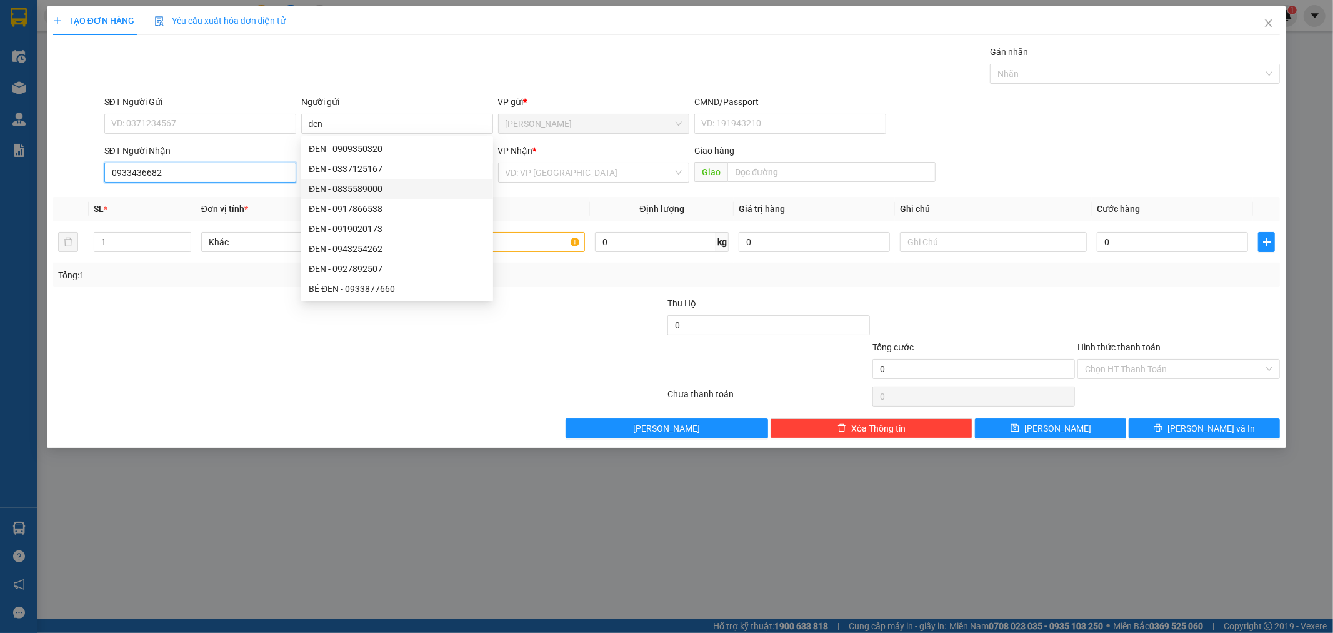
click at [263, 163] on input "0933436682" at bounding box center [200, 173] width 192 height 20
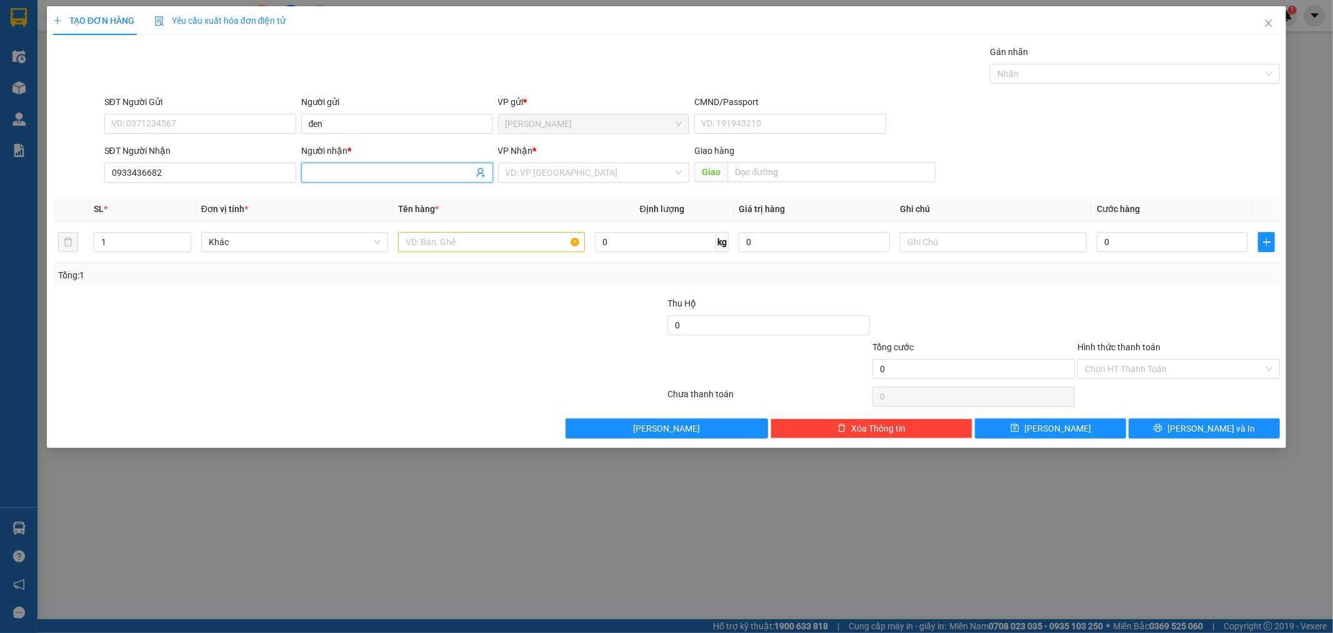
click at [351, 176] on input "Người nhận *" at bounding box center [391, 173] width 164 height 14
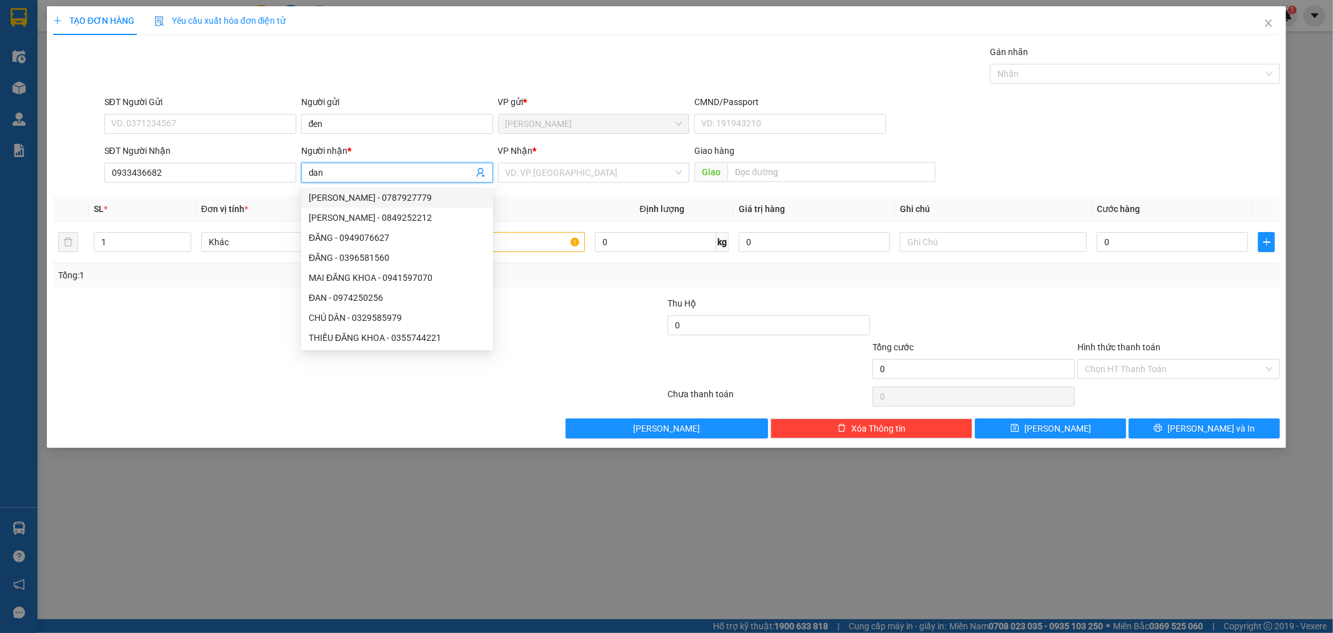
type input "dan"
click at [257, 216] on th "Đơn vị tính *" at bounding box center [294, 209] width 197 height 24
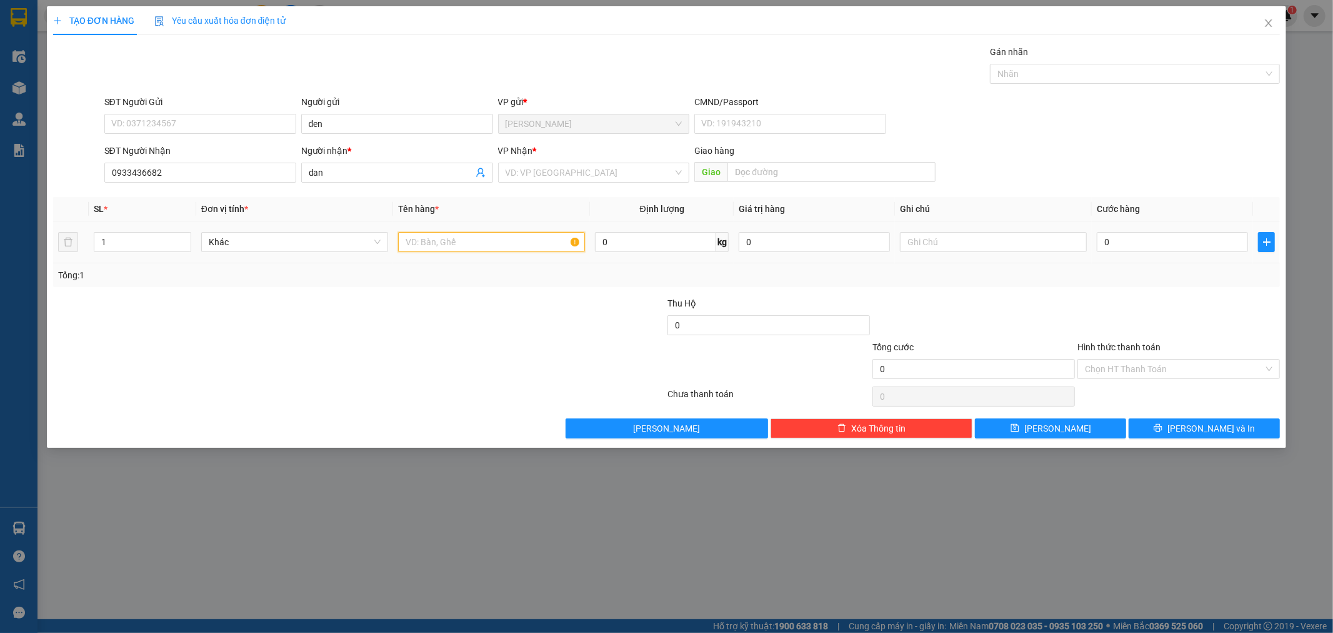
click at [424, 244] on input "text" at bounding box center [491, 242] width 187 height 20
type input "2 kiện"
type input "2"
click at [184, 239] on icon "up" at bounding box center [184, 239] width 4 height 4
click at [1118, 235] on input "0" at bounding box center [1172, 242] width 151 height 20
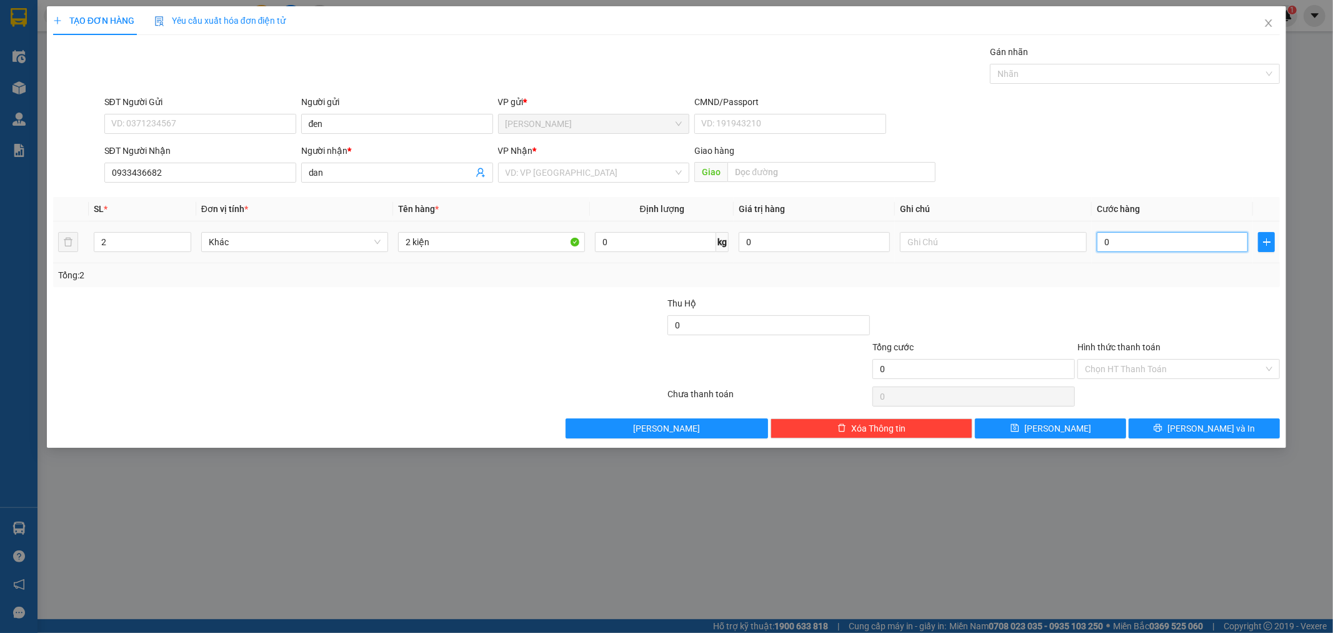
type input "8"
type input "80"
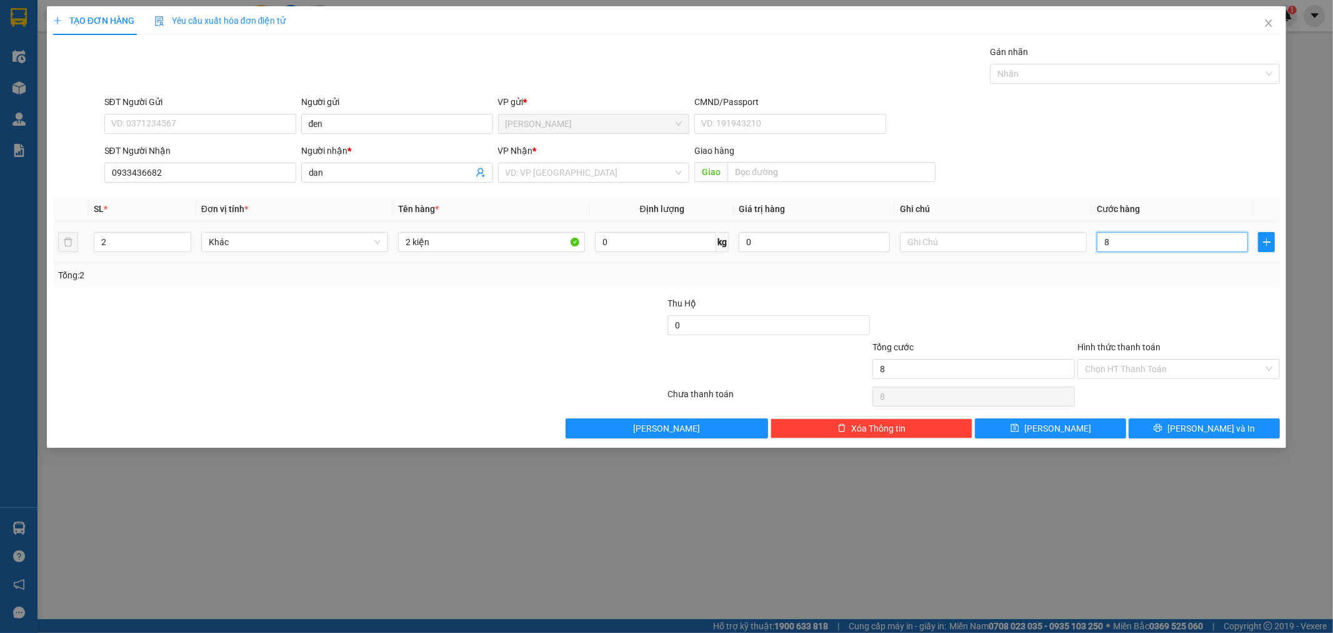
type input "80"
click at [681, 172] on div "VD: VP [GEOGRAPHIC_DATA]" at bounding box center [594, 173] width 192 height 20
type input "80.000"
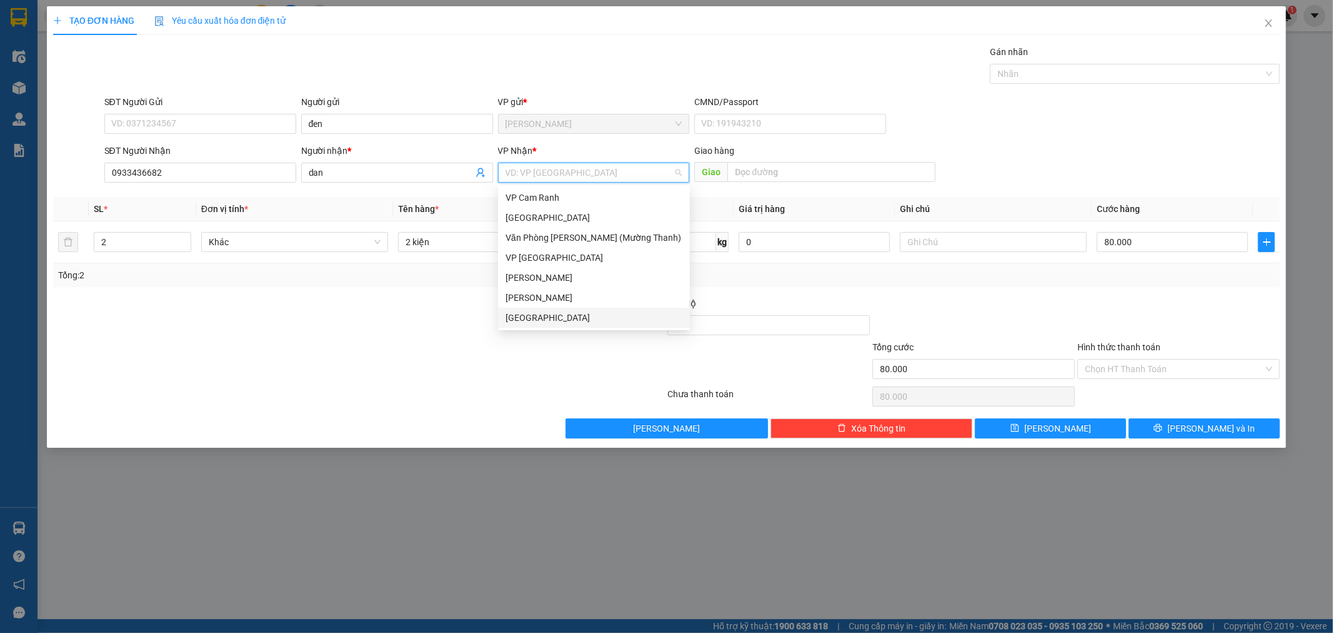
click at [541, 317] on div "[GEOGRAPHIC_DATA]" at bounding box center [594, 318] width 177 height 14
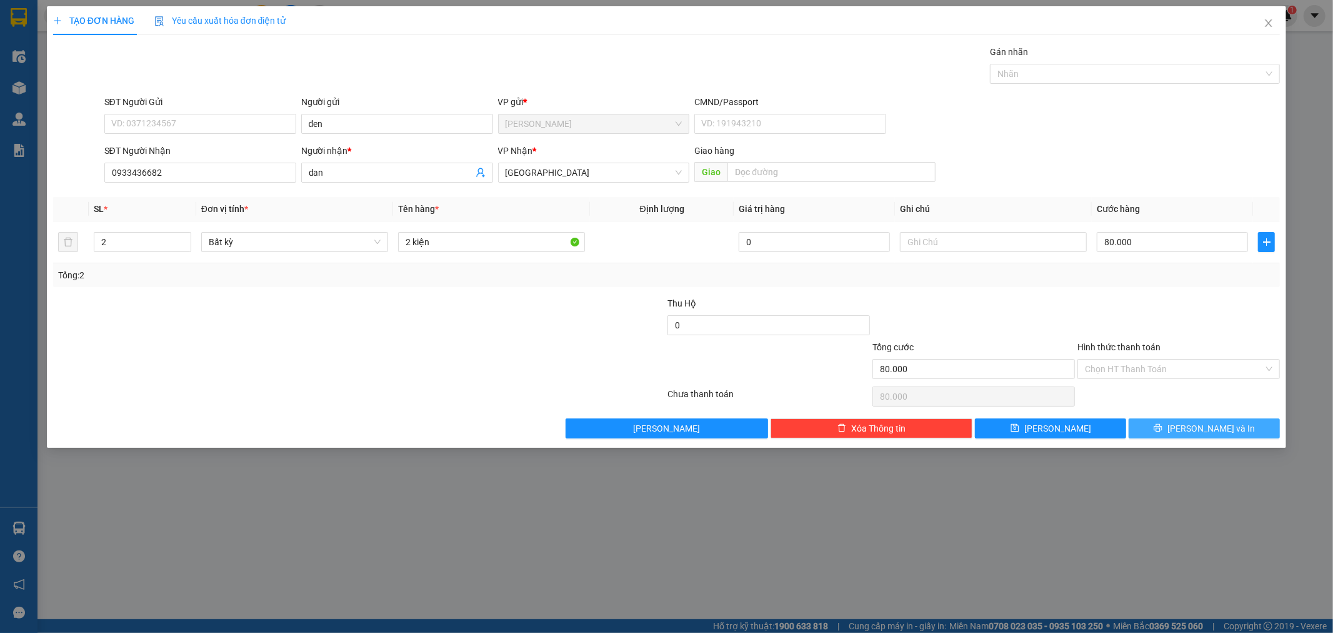
click at [1163, 426] on icon "printer" at bounding box center [1158, 427] width 9 height 9
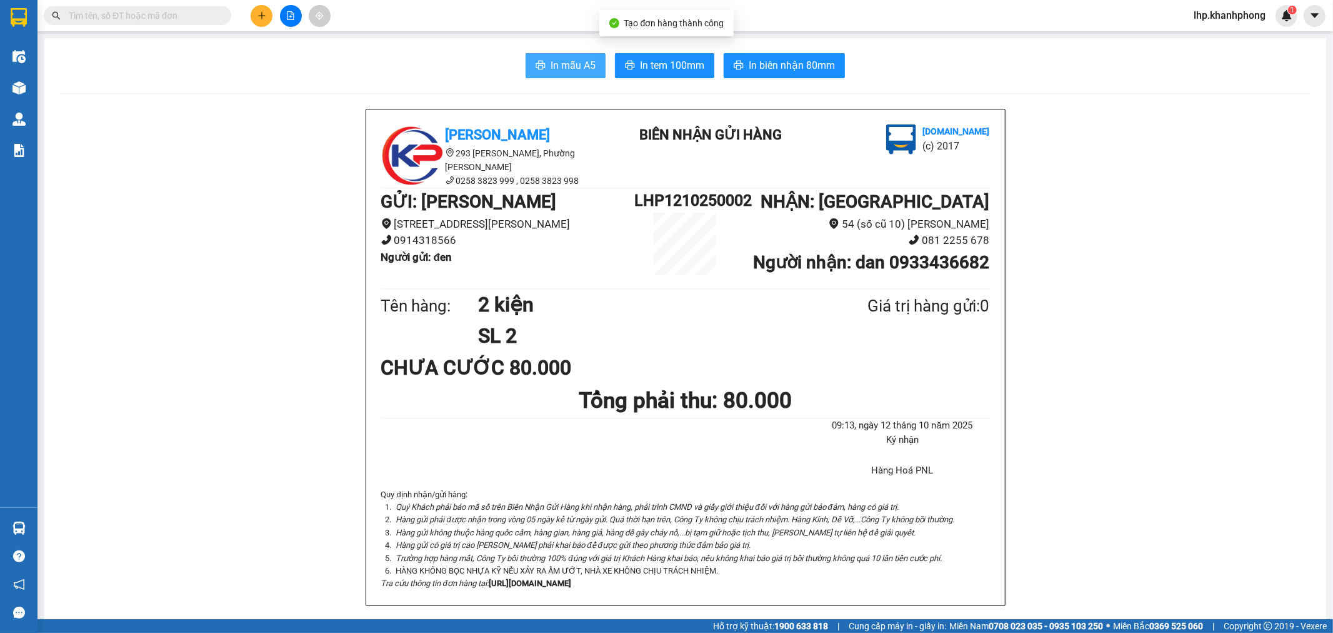
click at [573, 69] on span "In mẫu A5" at bounding box center [573, 66] width 45 height 16
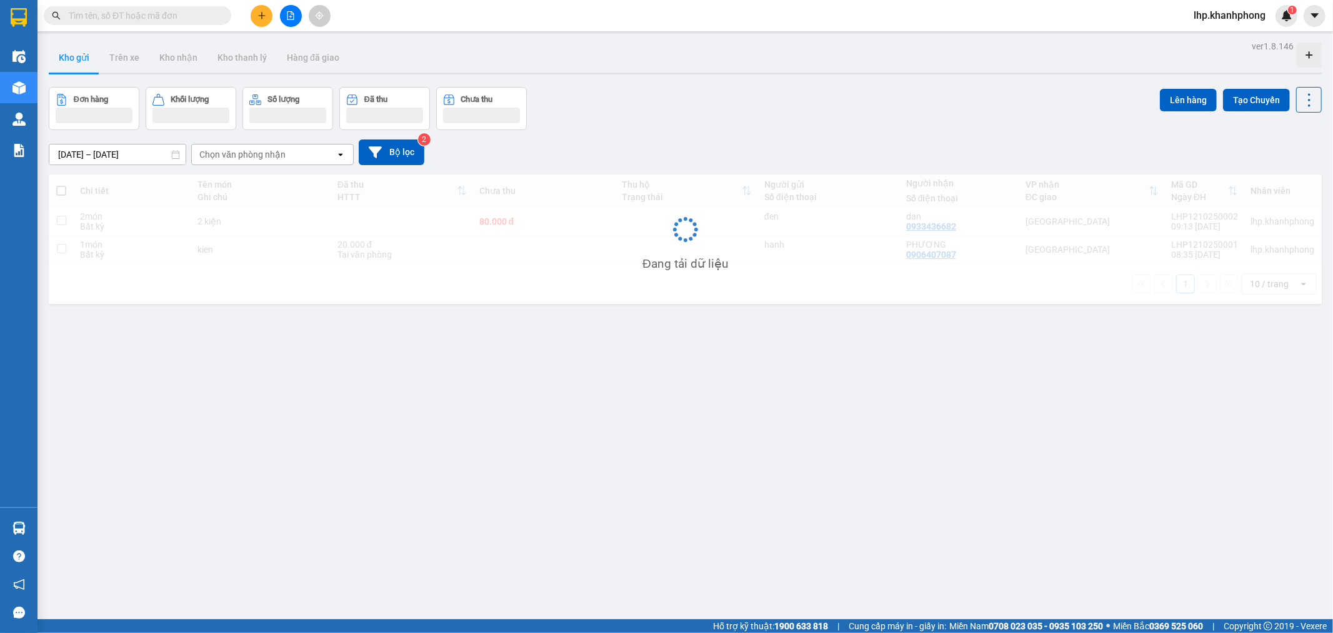
click at [176, 16] on input "text" at bounding box center [143, 16] width 148 height 14
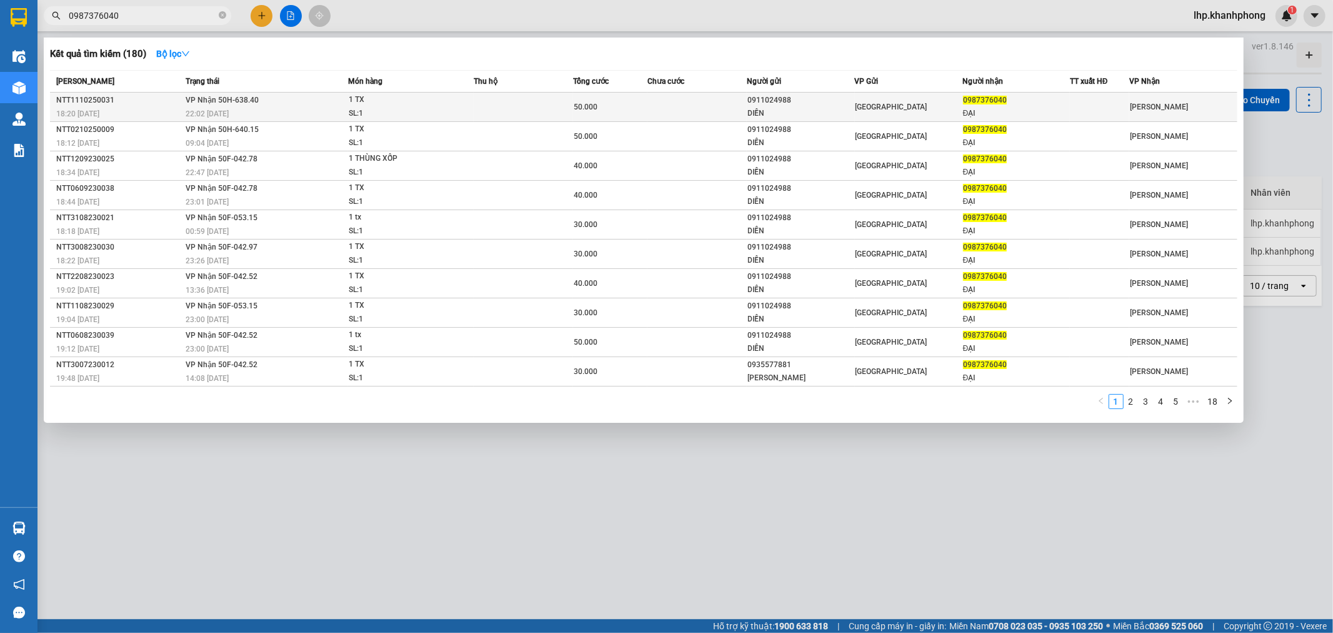
type input "0987376040"
click at [642, 104] on div "50.000" at bounding box center [610, 107] width 73 height 14
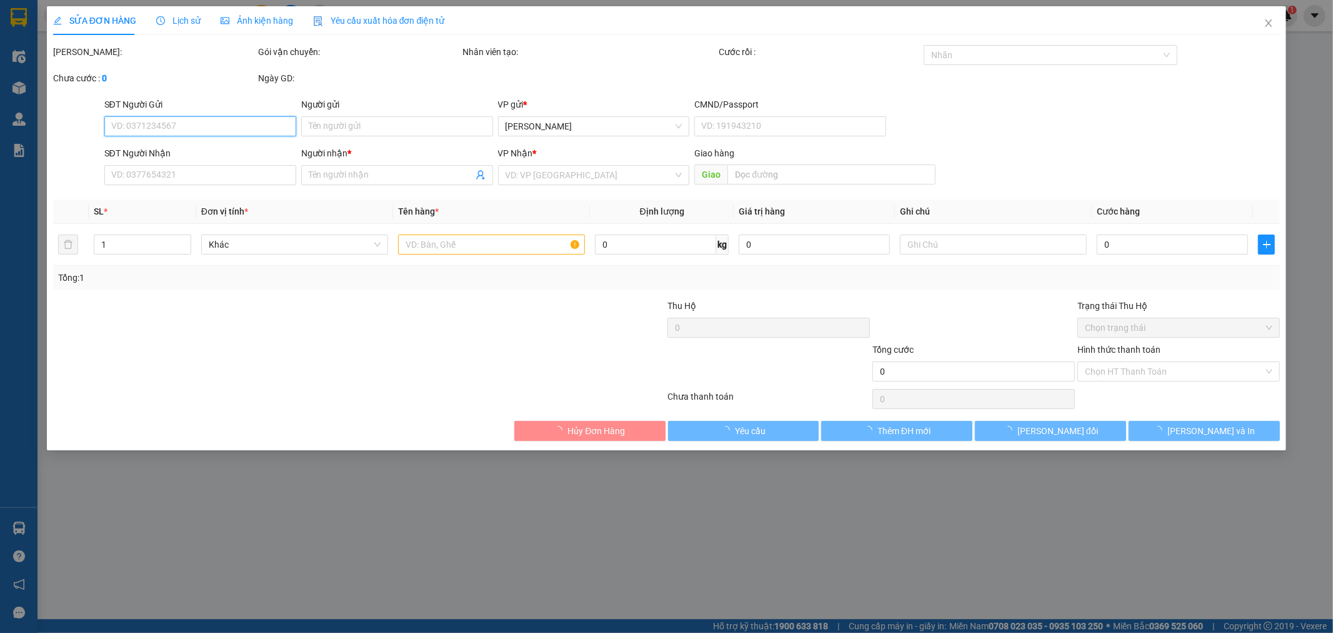
type input "0911024988"
type input "DIỀN"
type input "0987376040"
type input "ĐẠI"
type input "50.000"
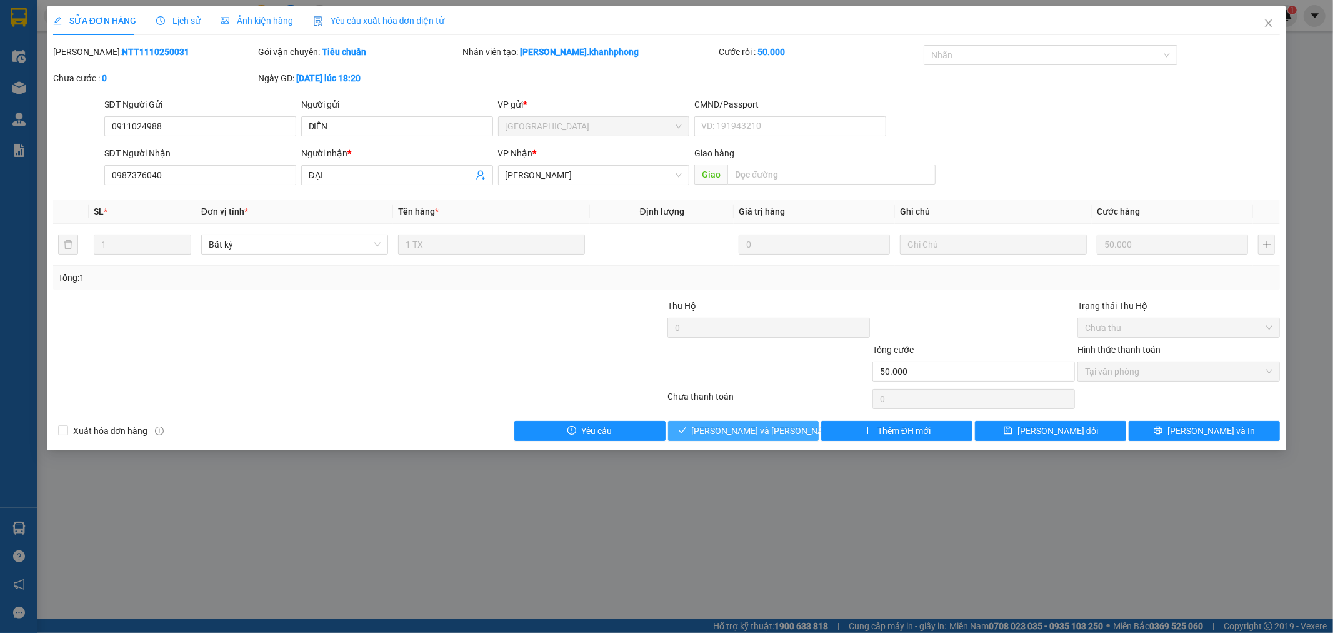
click at [747, 426] on span "[PERSON_NAME] và [PERSON_NAME] hàng" at bounding box center [776, 431] width 169 height 14
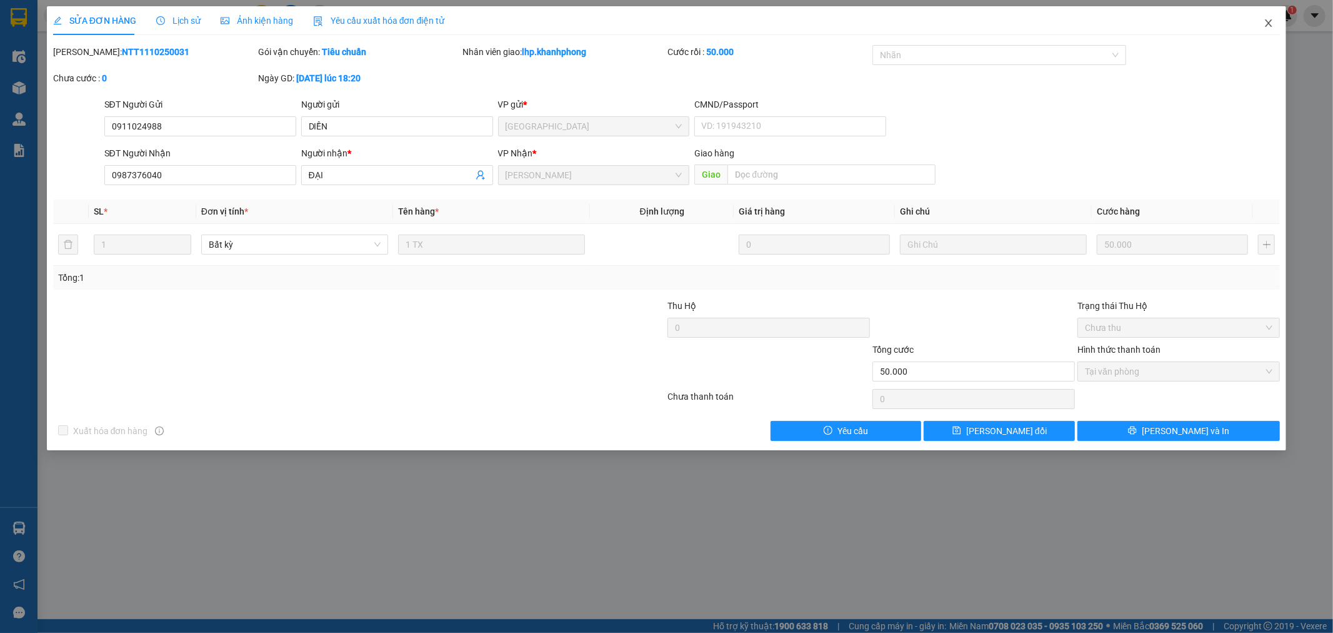
click at [1267, 28] on icon "close" at bounding box center [1269, 23] width 10 height 10
